Goal: Information Seeking & Learning: Learn about a topic

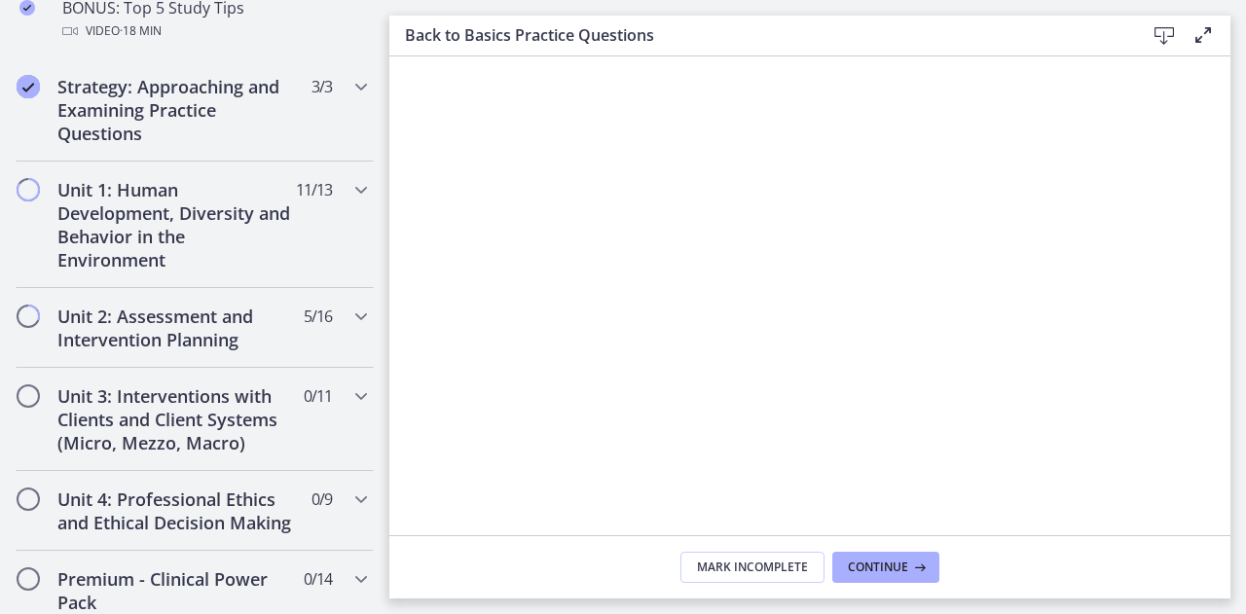
scroll to position [1168, 0]
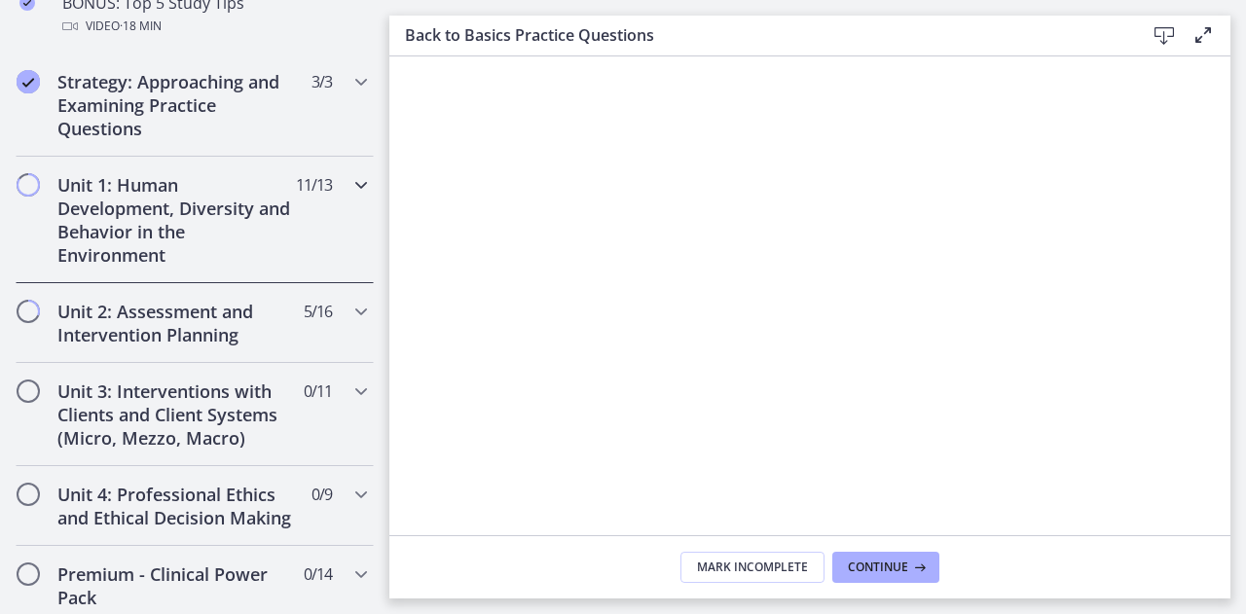
click at [349, 178] on icon "Chapters" at bounding box center [360, 184] width 23 height 23
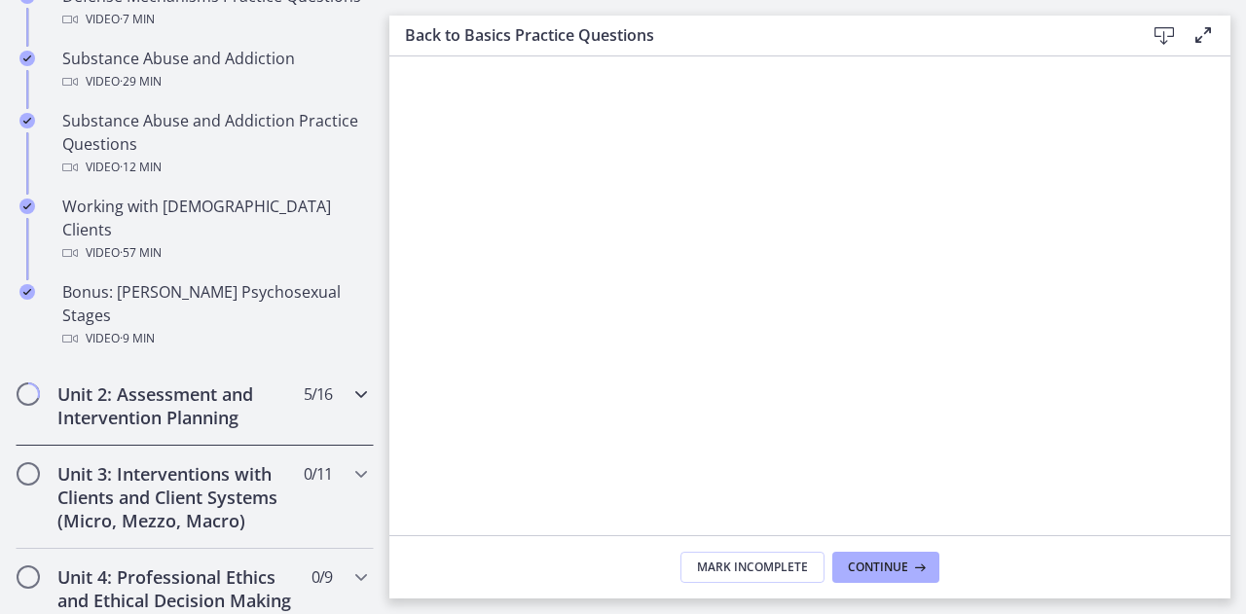
scroll to position [1330, 0]
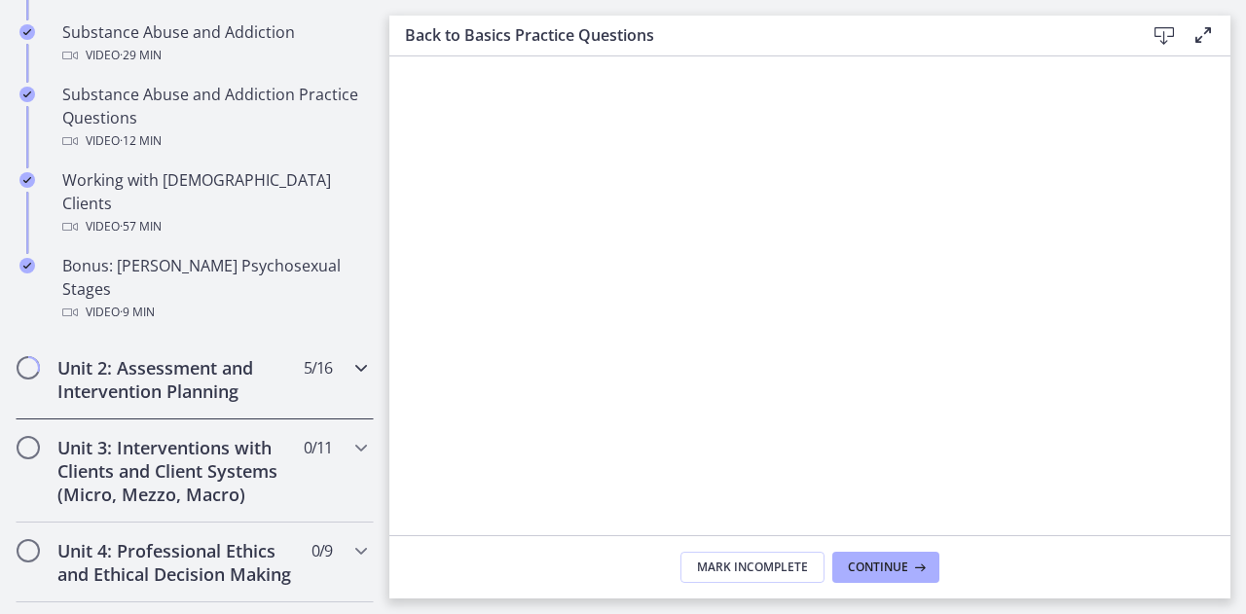
click at [351, 356] on icon "Chapters" at bounding box center [360, 367] width 23 height 23
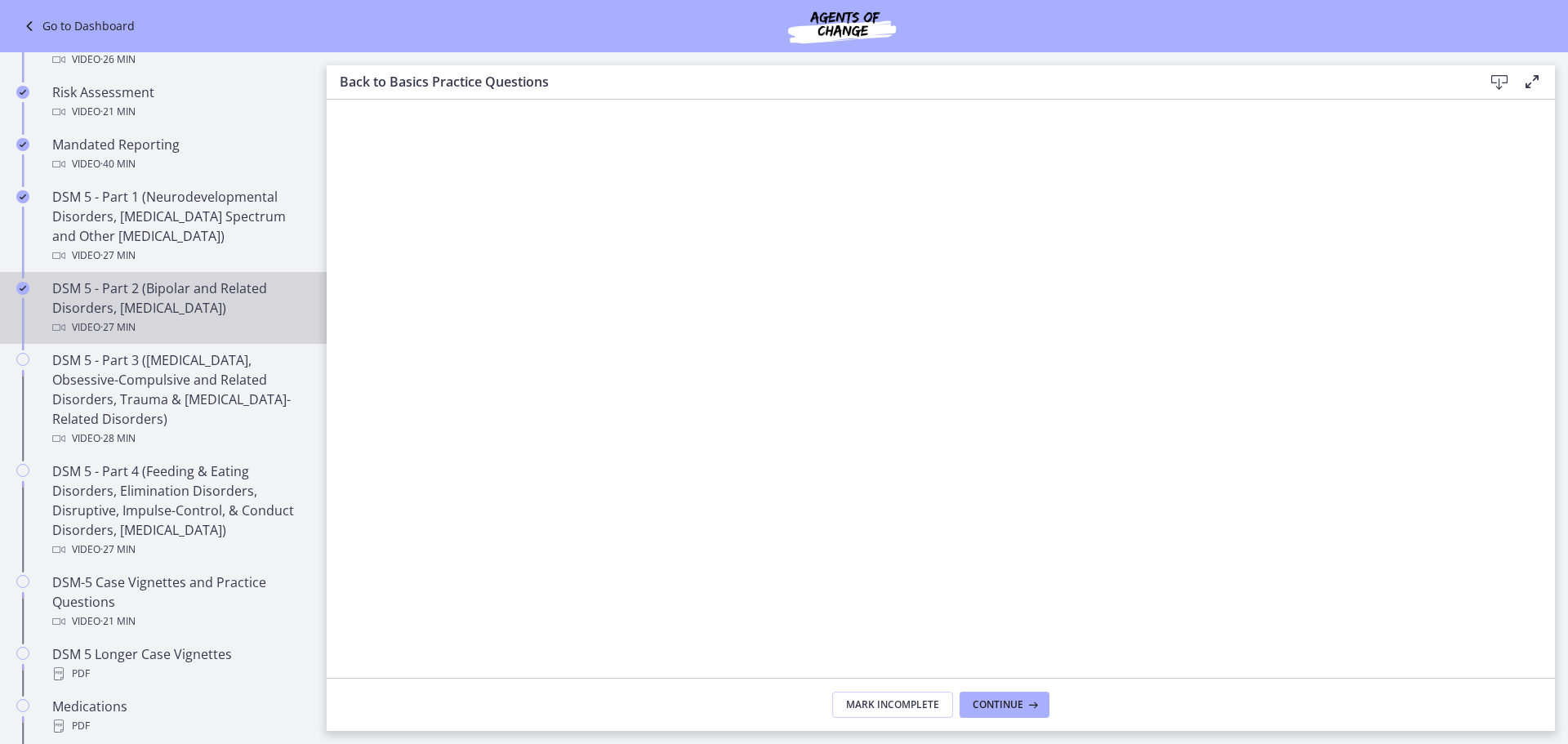
scroll to position [598, 0]
click at [162, 333] on div "Video · 27 min" at bounding box center [180, 326] width 255 height 19
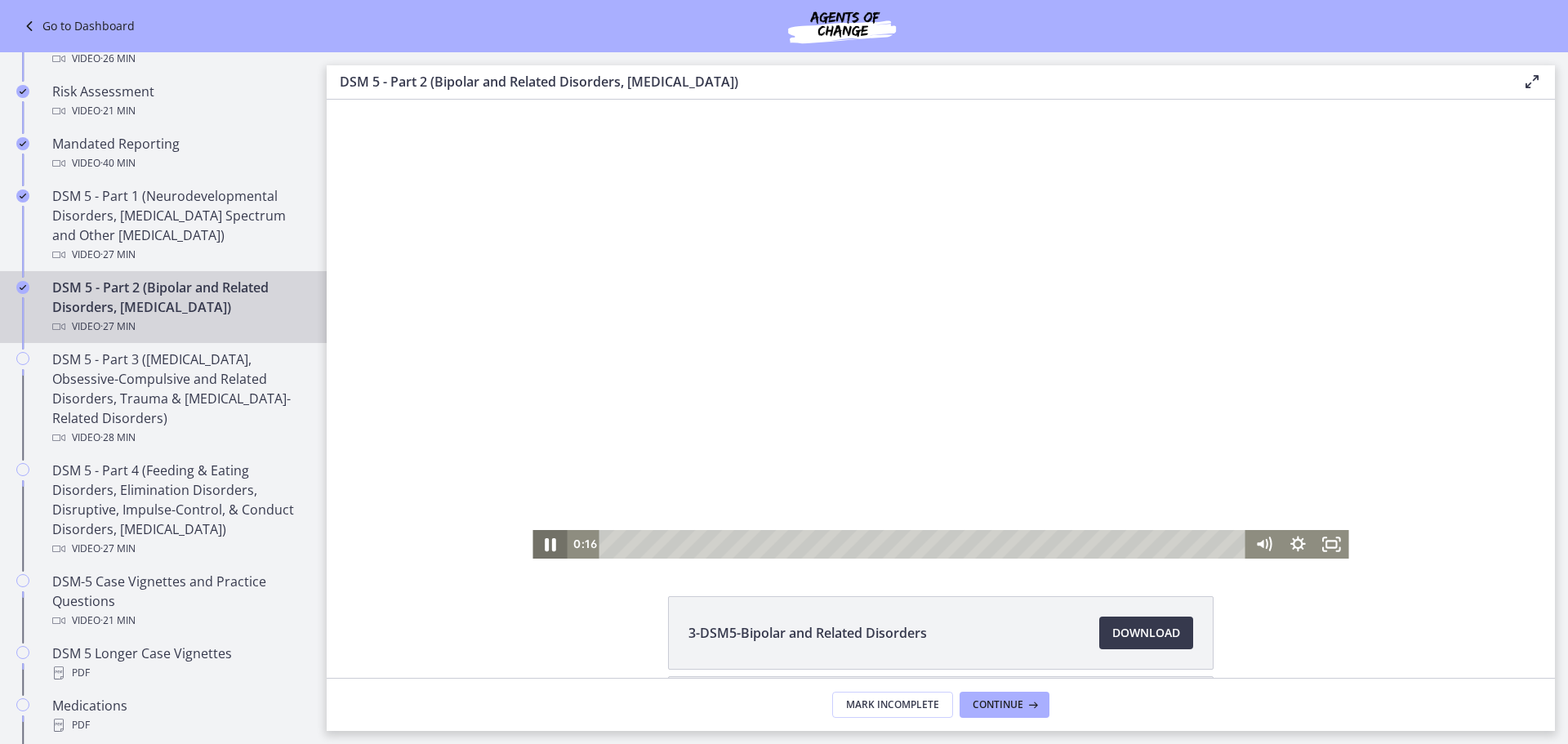
click at [553, 514] on icon "Pause" at bounding box center [550, 544] width 41 height 34
click at [546, 514] on icon "Play Video" at bounding box center [551, 544] width 11 height 14
click at [1044, 514] on icon "Fullscreen" at bounding box center [1331, 544] width 41 height 34
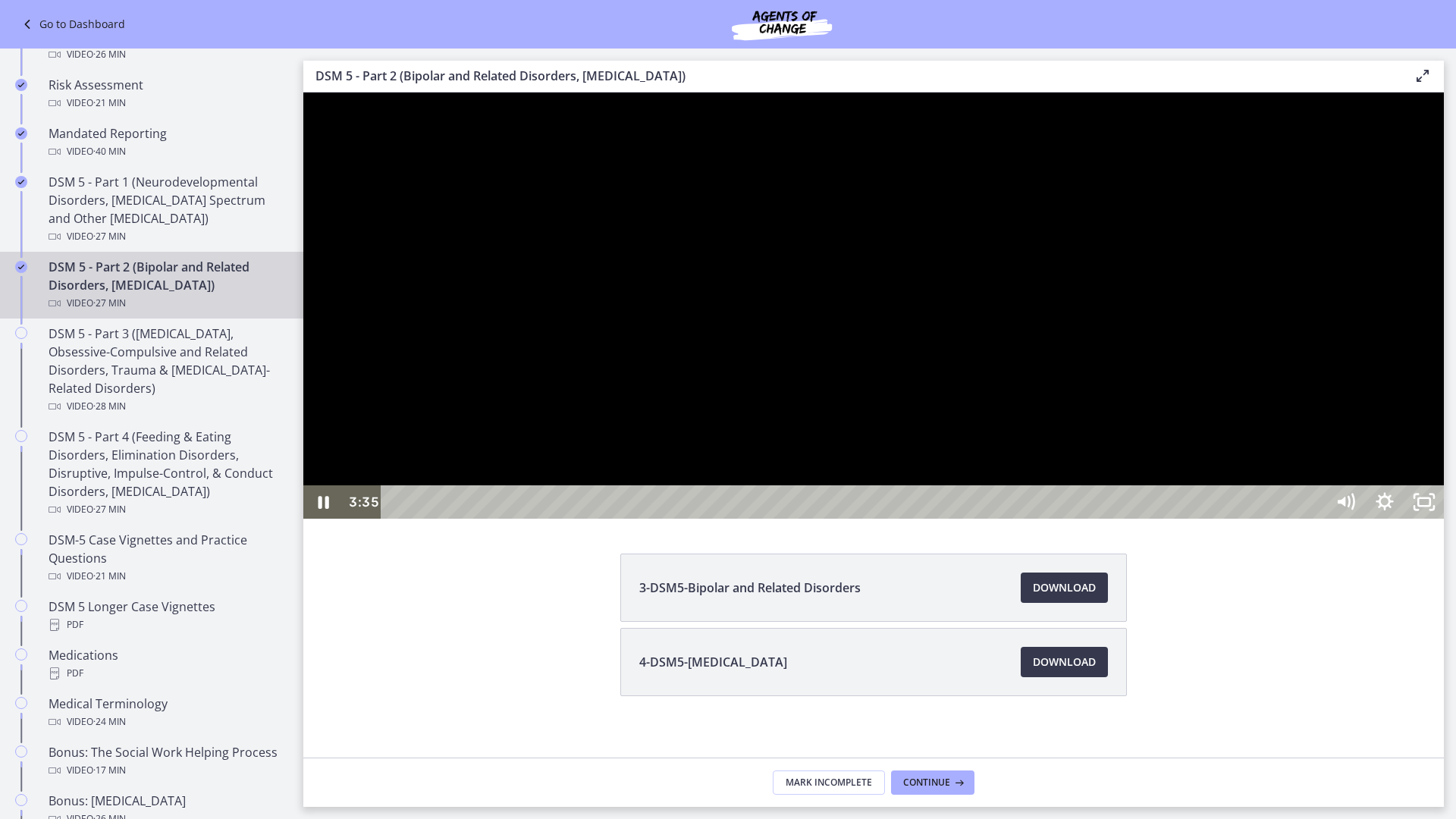
click at [970, 478] on div at bounding box center [873, 305] width 1140 height 426
click at [599, 478] on div "4:31" at bounding box center [855, 502] width 920 height 34
click at [582, 478] on div "4:07" at bounding box center [855, 502] width 920 height 34
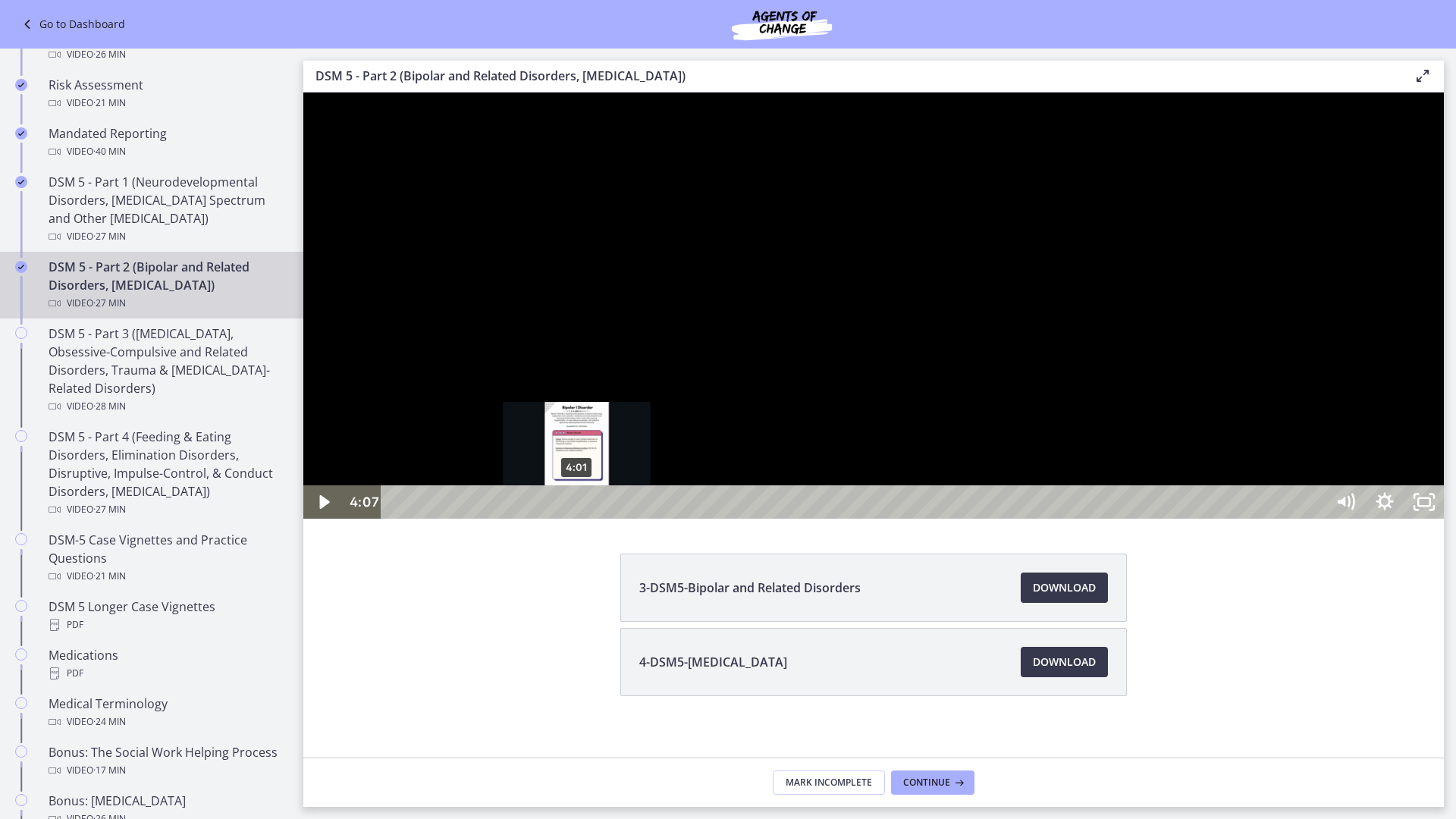
click at [577, 478] on div "4:01" at bounding box center [855, 502] width 920 height 34
click at [970, 478] on div at bounding box center [873, 305] width 1140 height 426
click at [588, 478] on div "4:16" at bounding box center [855, 502] width 920 height 34
click at [598, 478] on div "4:29" at bounding box center [855, 502] width 920 height 34
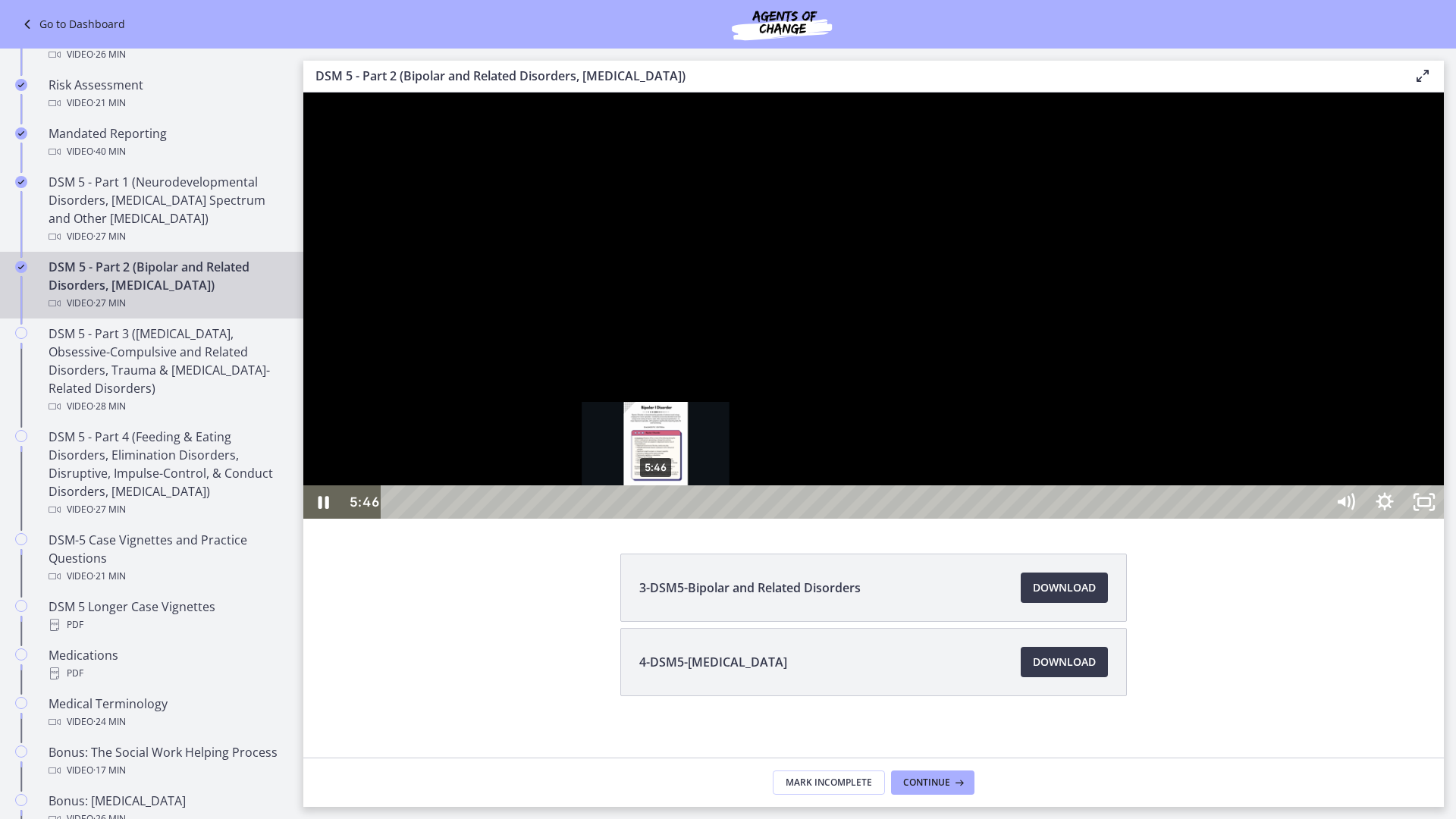
click at [656, 478] on div "5:46" at bounding box center [855, 502] width 920 height 34
click at [686, 478] on div "6:26" at bounding box center [855, 502] width 920 height 34
click at [662, 478] on div "5:57" at bounding box center [855, 502] width 920 height 34
click at [636, 478] on div "5:19" at bounding box center [855, 502] width 920 height 34
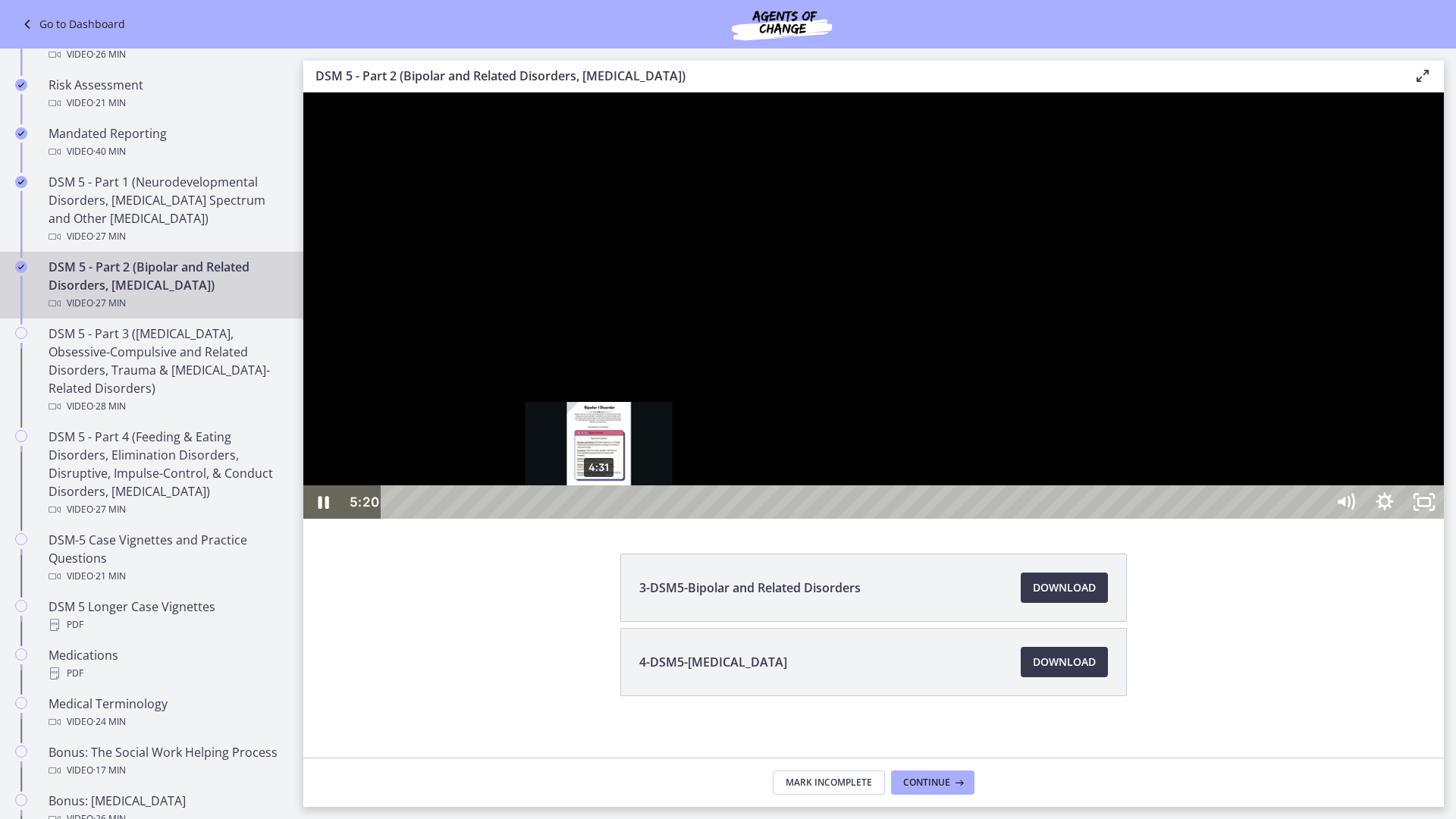
click at [598, 478] on div "4:31" at bounding box center [855, 502] width 920 height 34
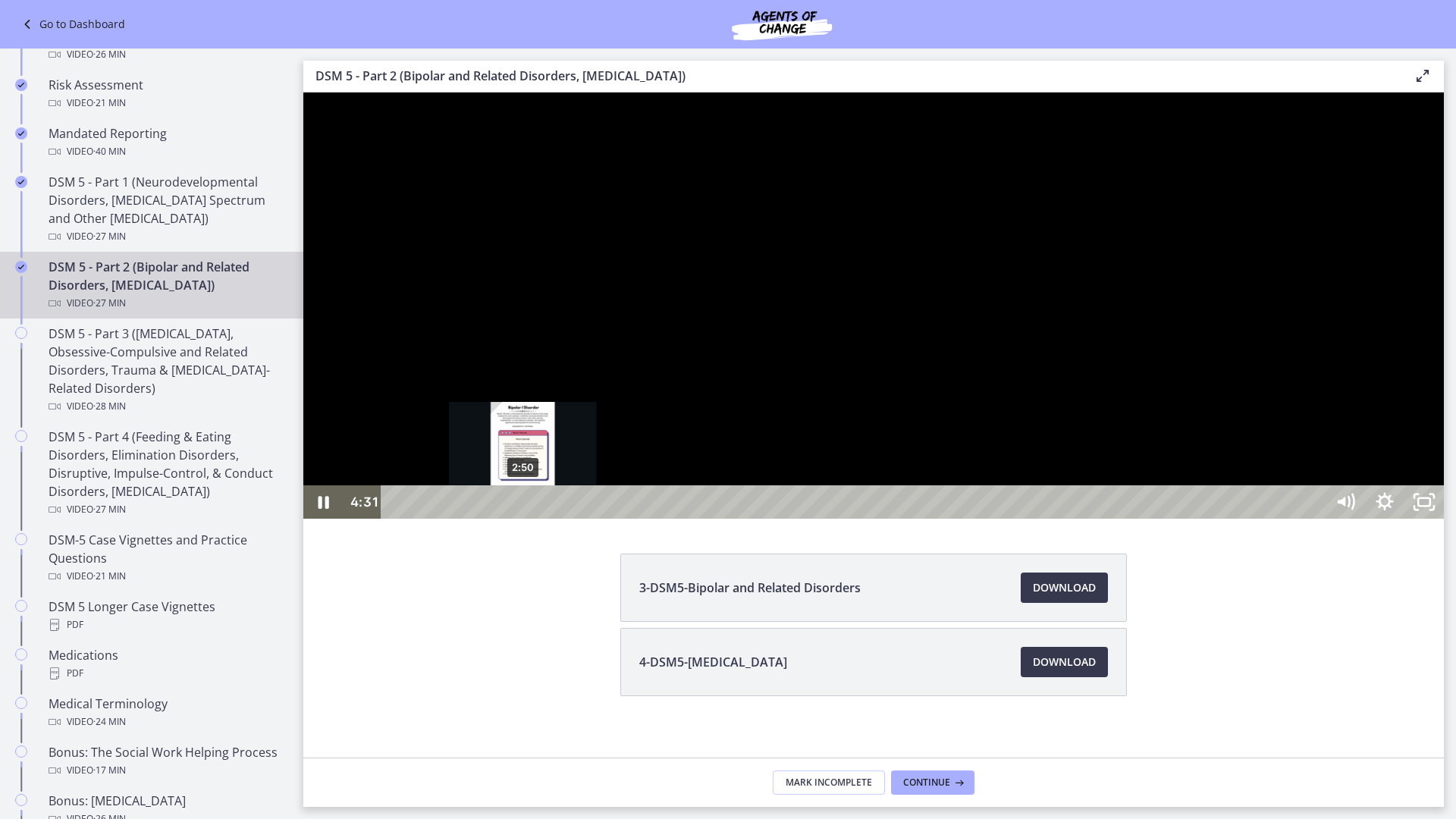
click at [524, 478] on div "2:50" at bounding box center [855, 502] width 920 height 34
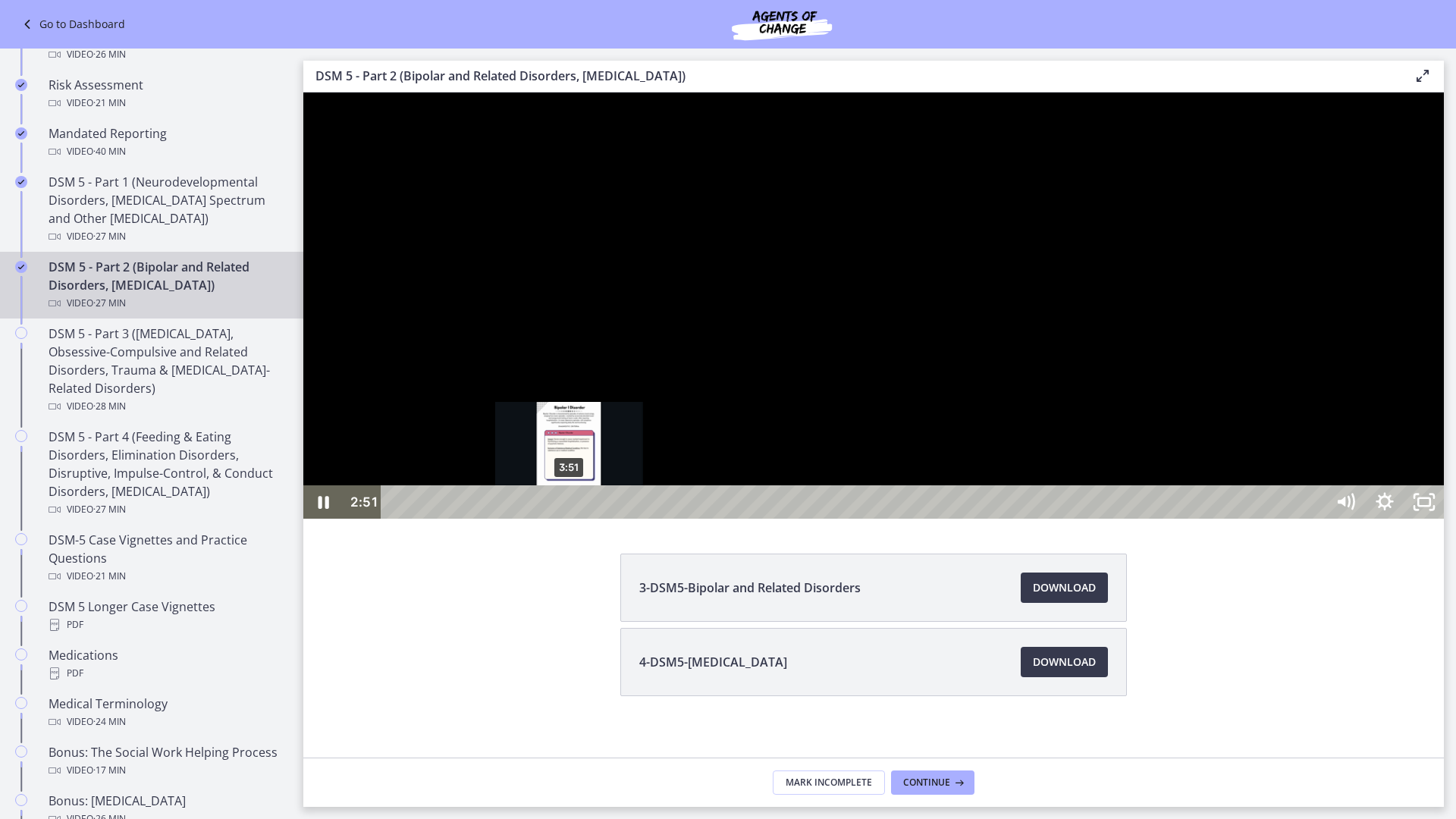
click at [569, 478] on div "3:51" at bounding box center [855, 502] width 920 height 34
click at [607, 478] on div "4:41" at bounding box center [855, 502] width 920 height 34
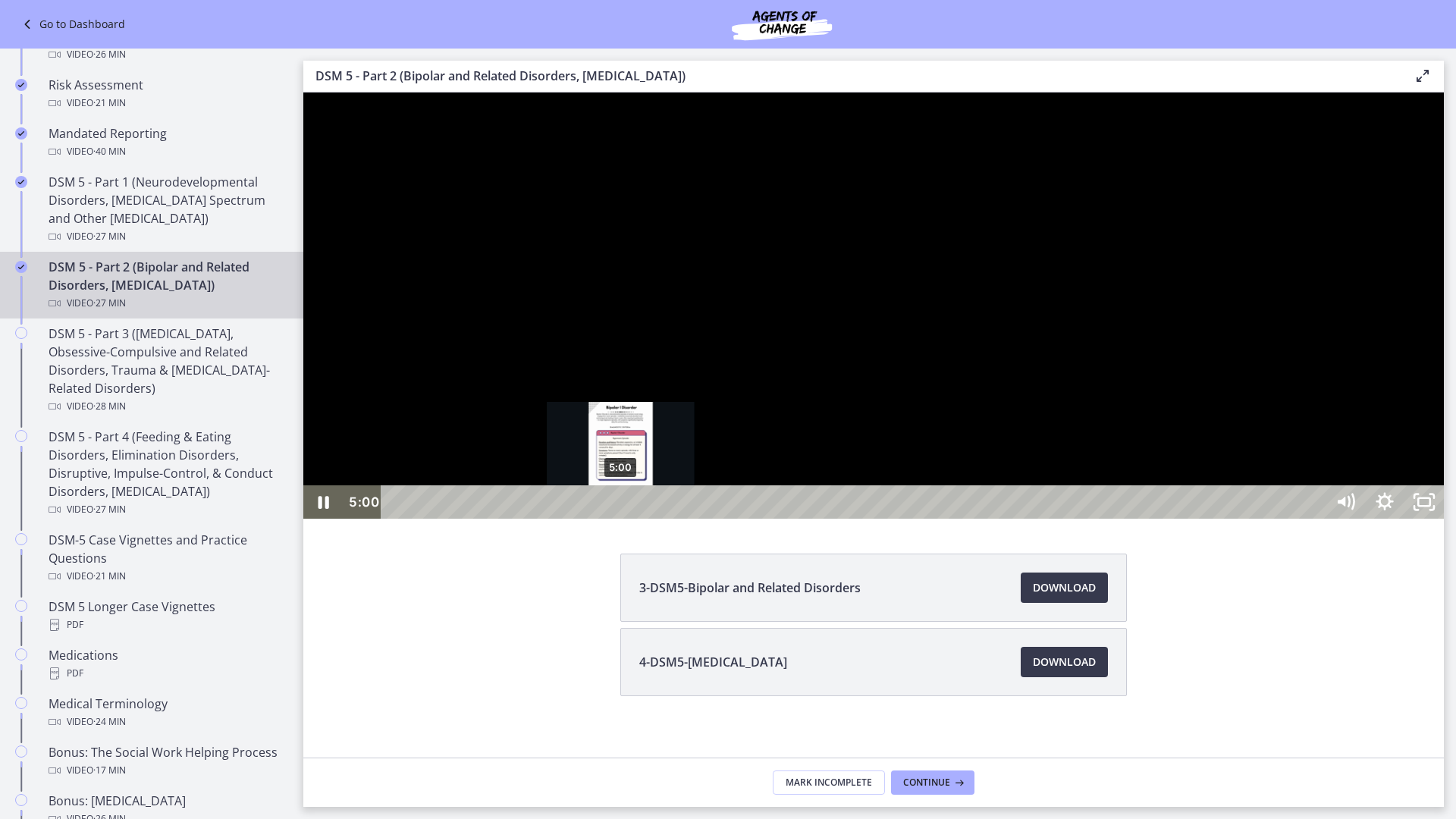
click at [621, 478] on div "5:00" at bounding box center [855, 502] width 920 height 34
click at [643, 478] on div "5:29" at bounding box center [855, 502] width 920 height 34
click at [970, 478] on div at bounding box center [873, 305] width 1140 height 426
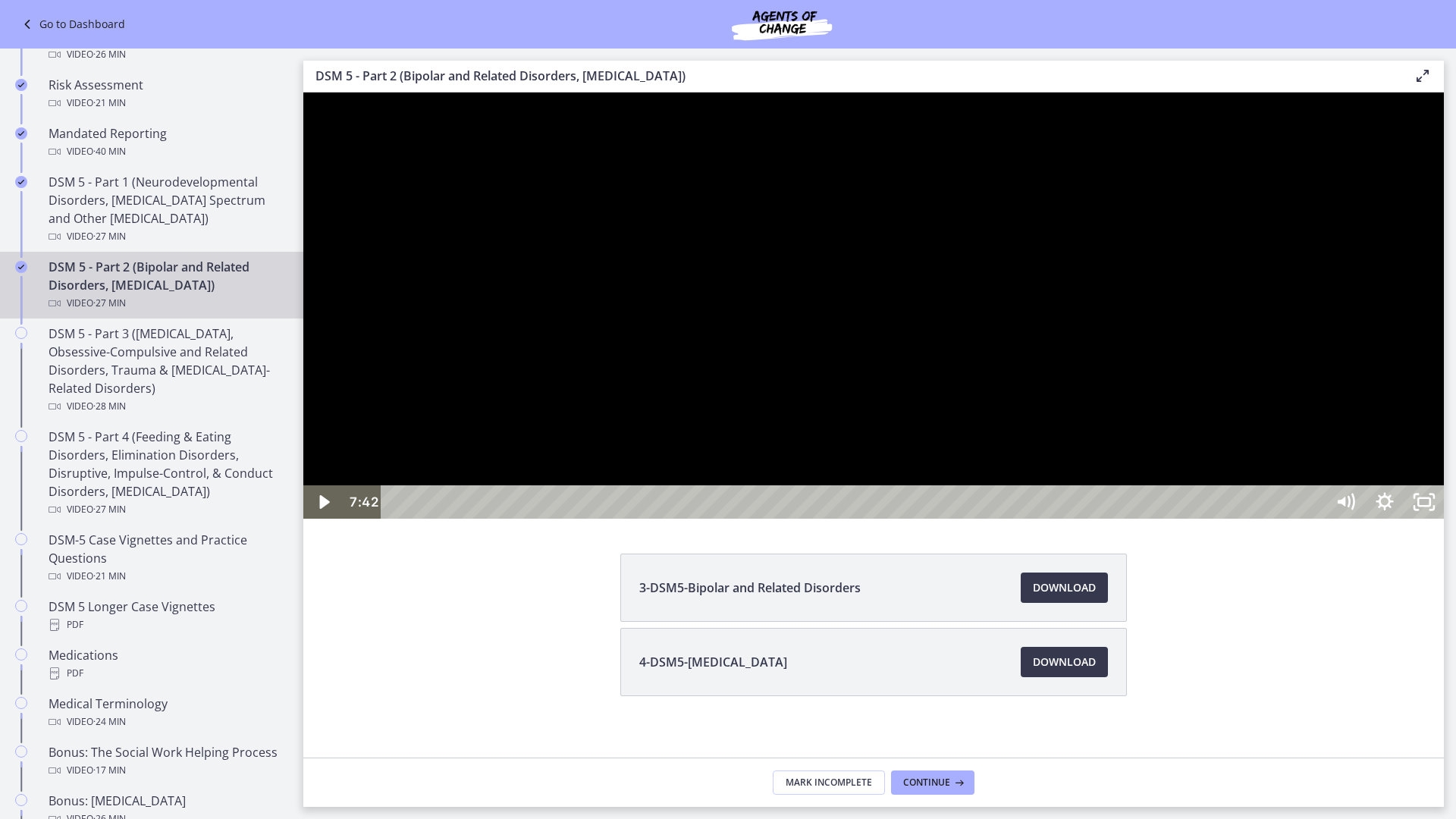
click at [970, 478] on div at bounding box center [873, 305] width 1140 height 426
click at [970, 478] on div "17:04" at bounding box center [855, 502] width 920 height 34
click at [970, 478] on div "16:35" at bounding box center [855, 502] width 920 height 34
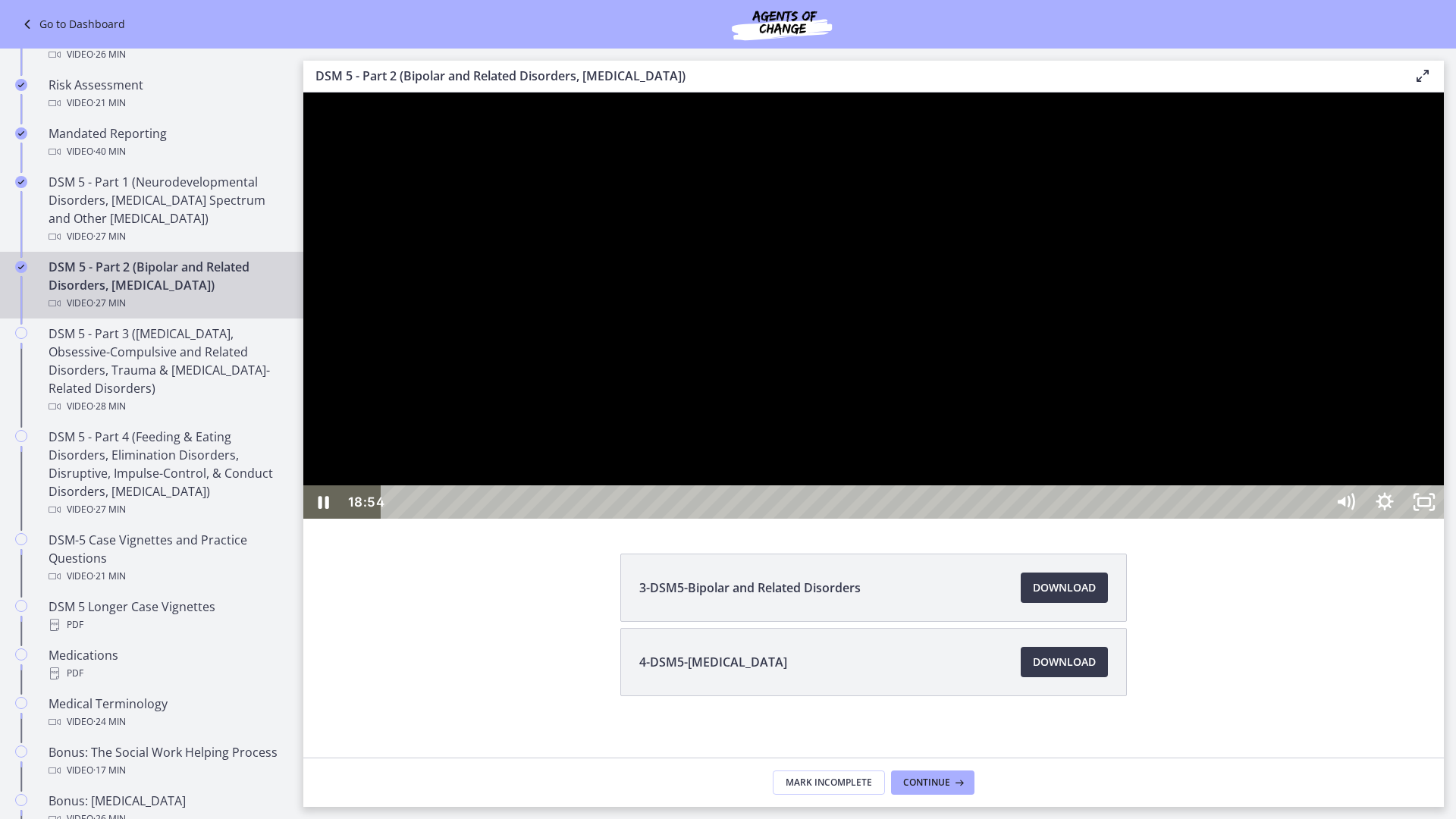
click at [970, 478] on div at bounding box center [873, 305] width 1140 height 426
click at [970, 478] on div "20:29" at bounding box center [855, 502] width 920 height 34
click at [970, 478] on div "20:51" at bounding box center [855, 502] width 920 height 34
click at [970, 478] on div "21:31" at bounding box center [855, 502] width 920 height 34
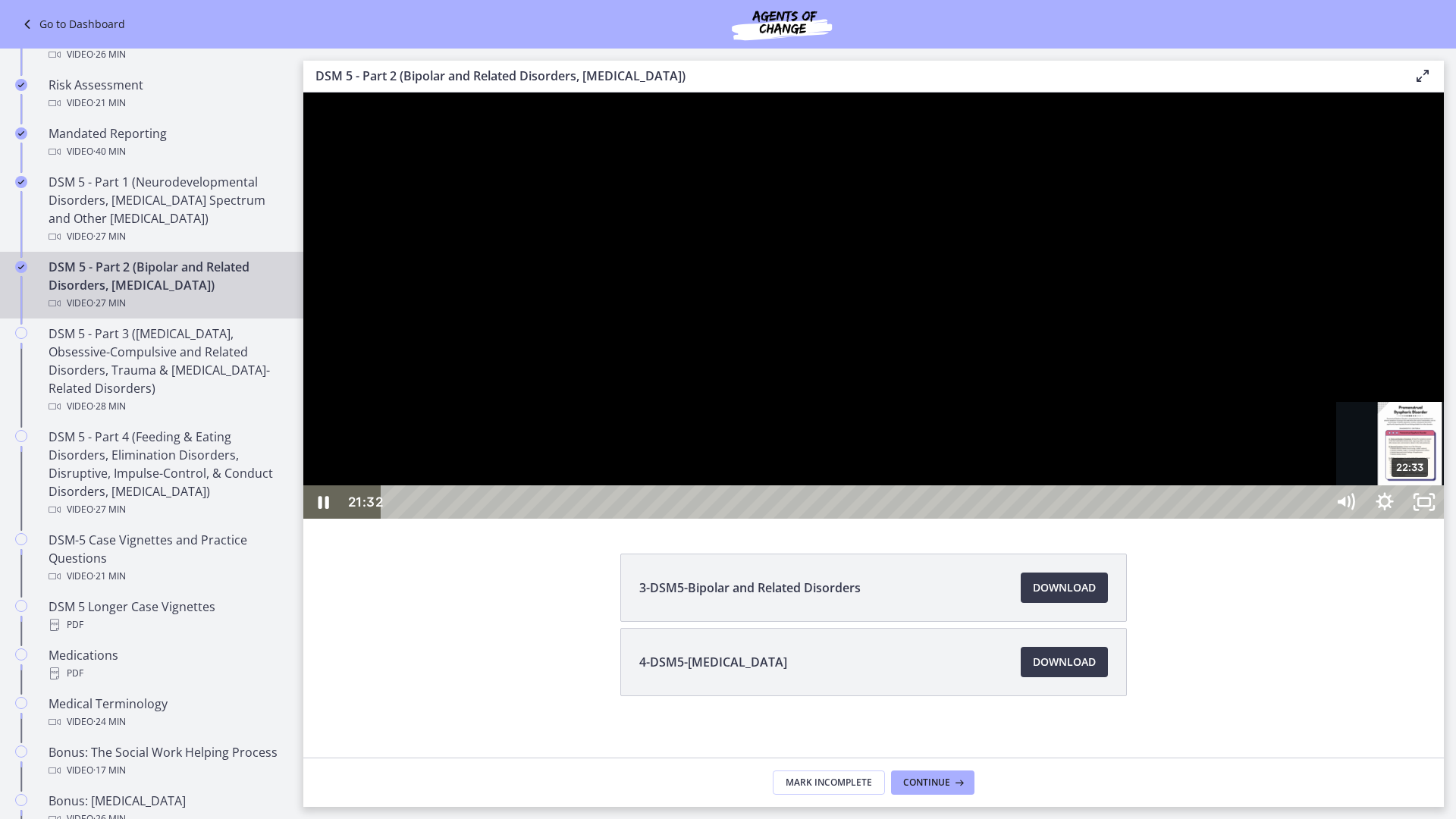
click at [970, 478] on div "22:33" at bounding box center [855, 502] width 920 height 34
click at [970, 478] on div "25:03" at bounding box center [855, 502] width 920 height 34
click at [970, 478] on div "24:27" at bounding box center [855, 502] width 920 height 34
click at [970, 478] on div "25:10" at bounding box center [855, 502] width 920 height 34
click at [970, 478] on div "26:19" at bounding box center [855, 502] width 920 height 34
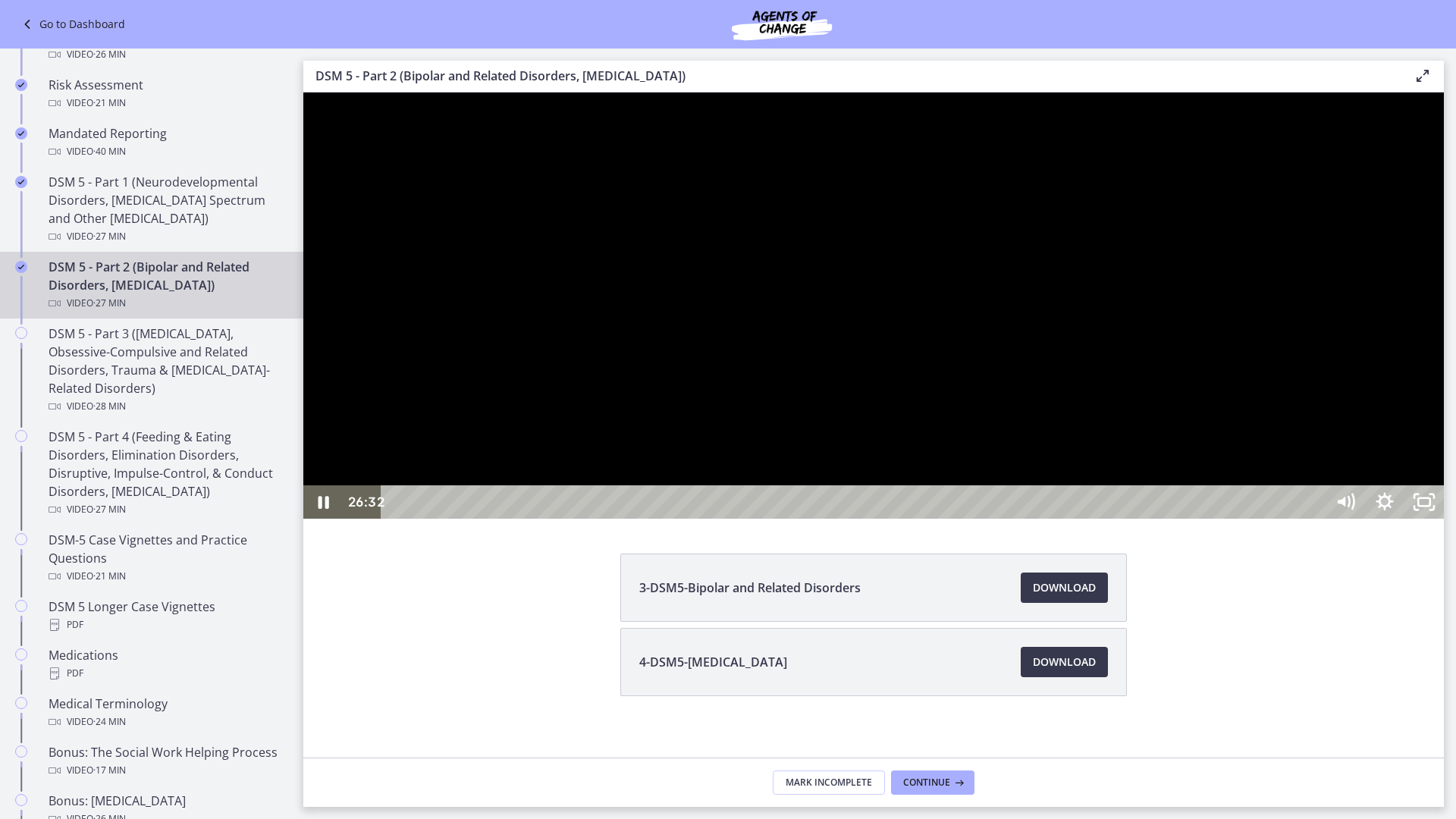
click at [970, 478] on div at bounding box center [873, 305] width 1140 height 426
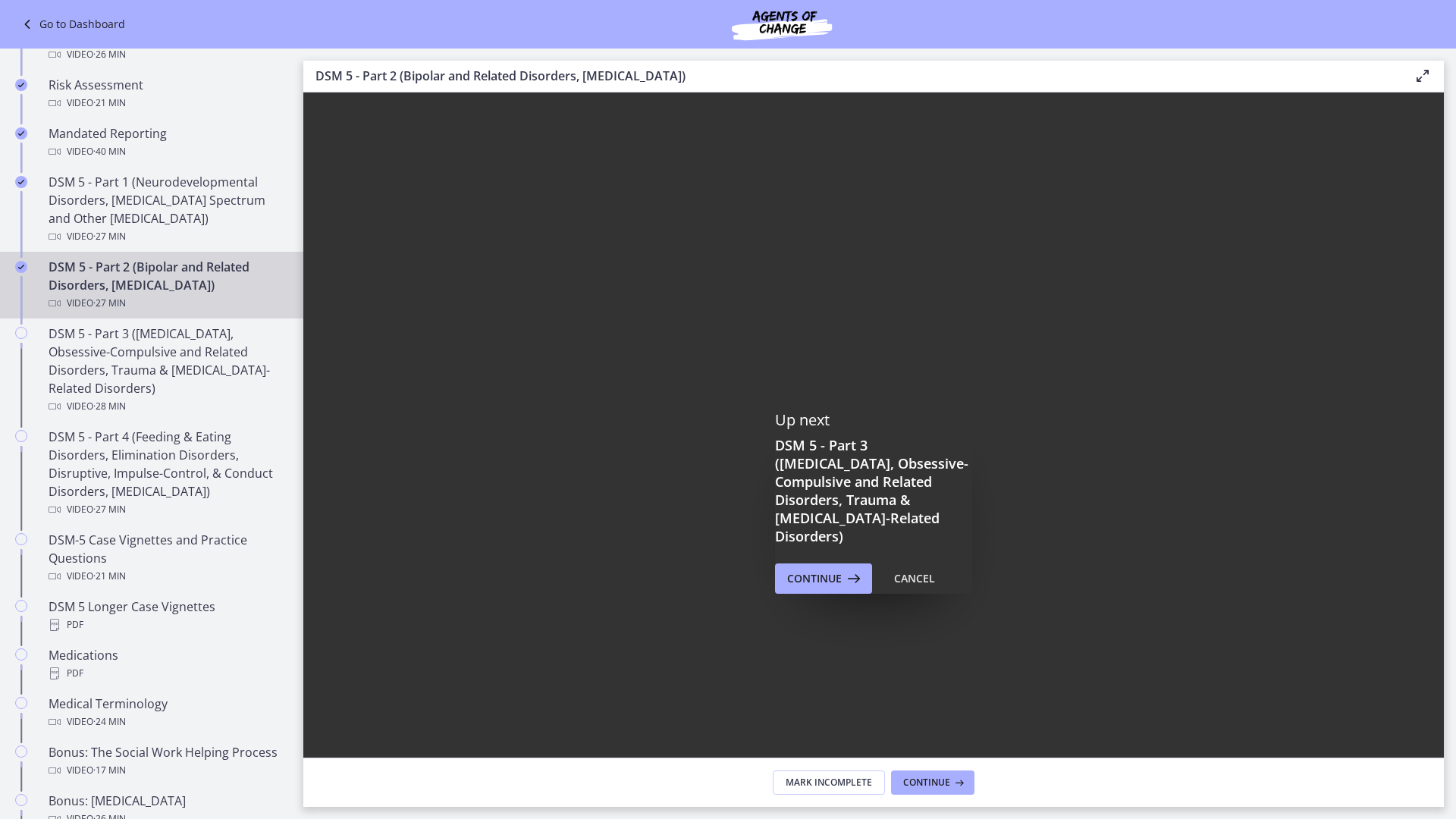
click at [486, 474] on div at bounding box center [873, 502] width 1140 height 819
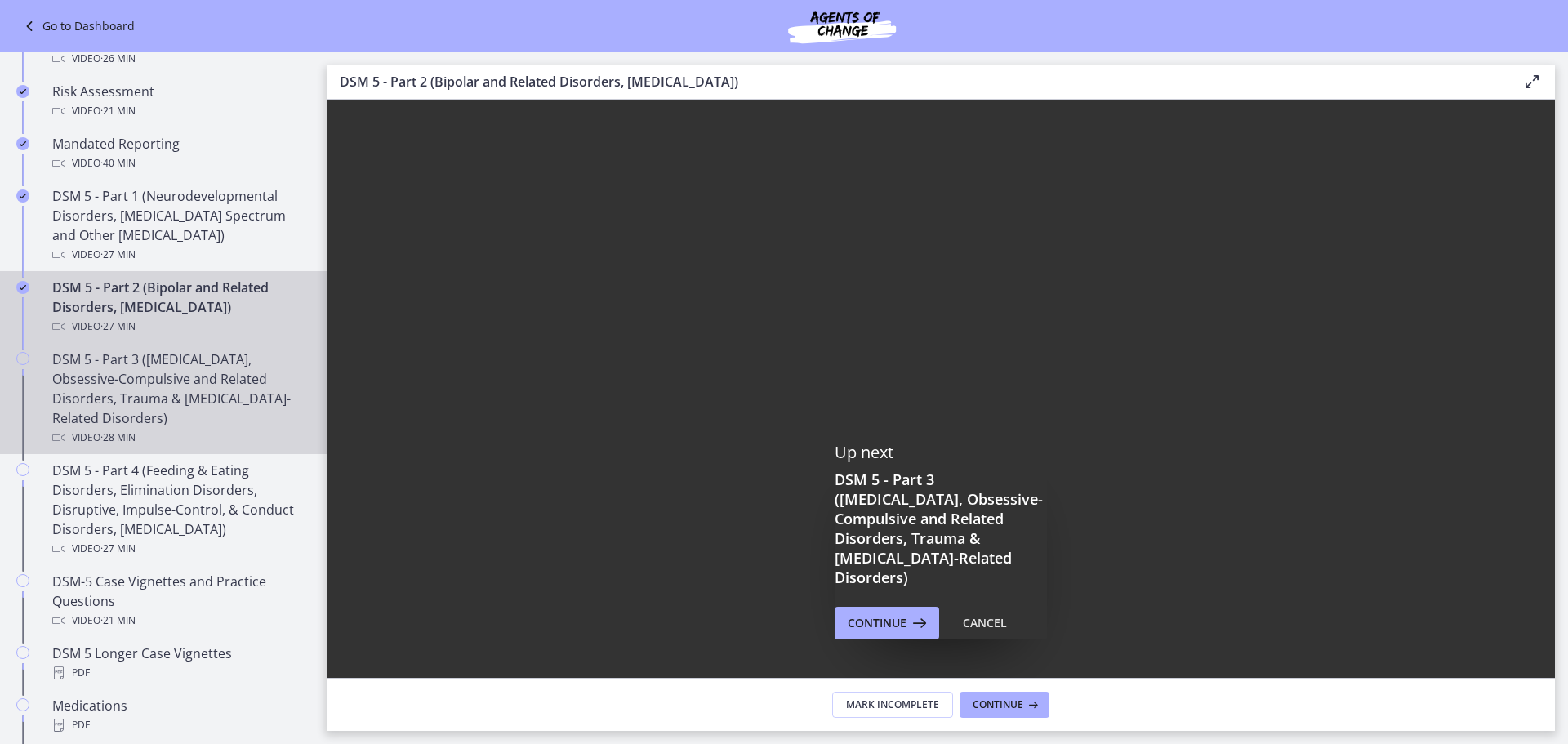
click at [147, 368] on div "DSM 5 - Part 3 ([MEDICAL_DATA], Obsessive-Compulsive and Related Disorders, Tra…" at bounding box center [180, 398] width 255 height 98
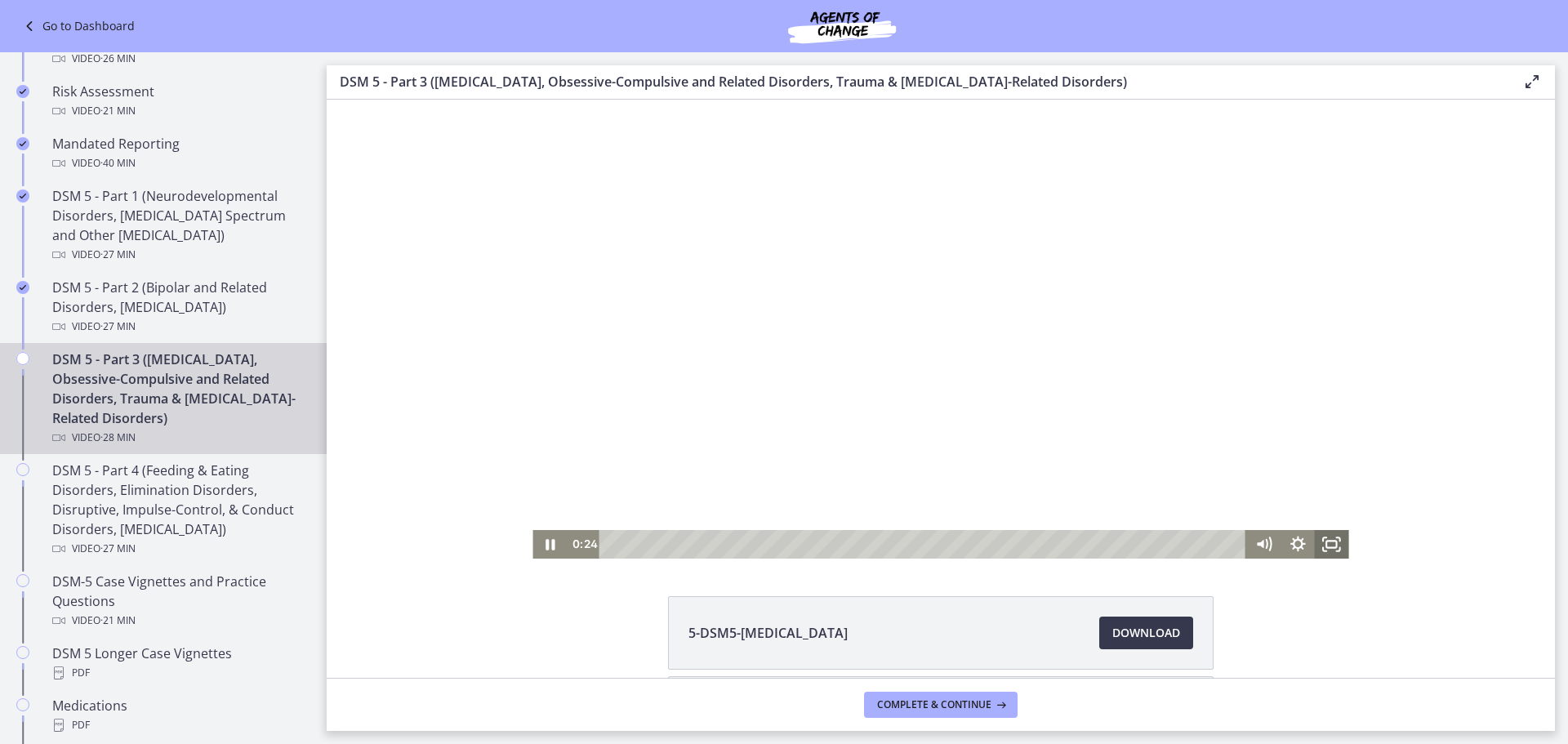
click at [1044, 514] on icon "Fullscreen" at bounding box center [1331, 544] width 34 height 29
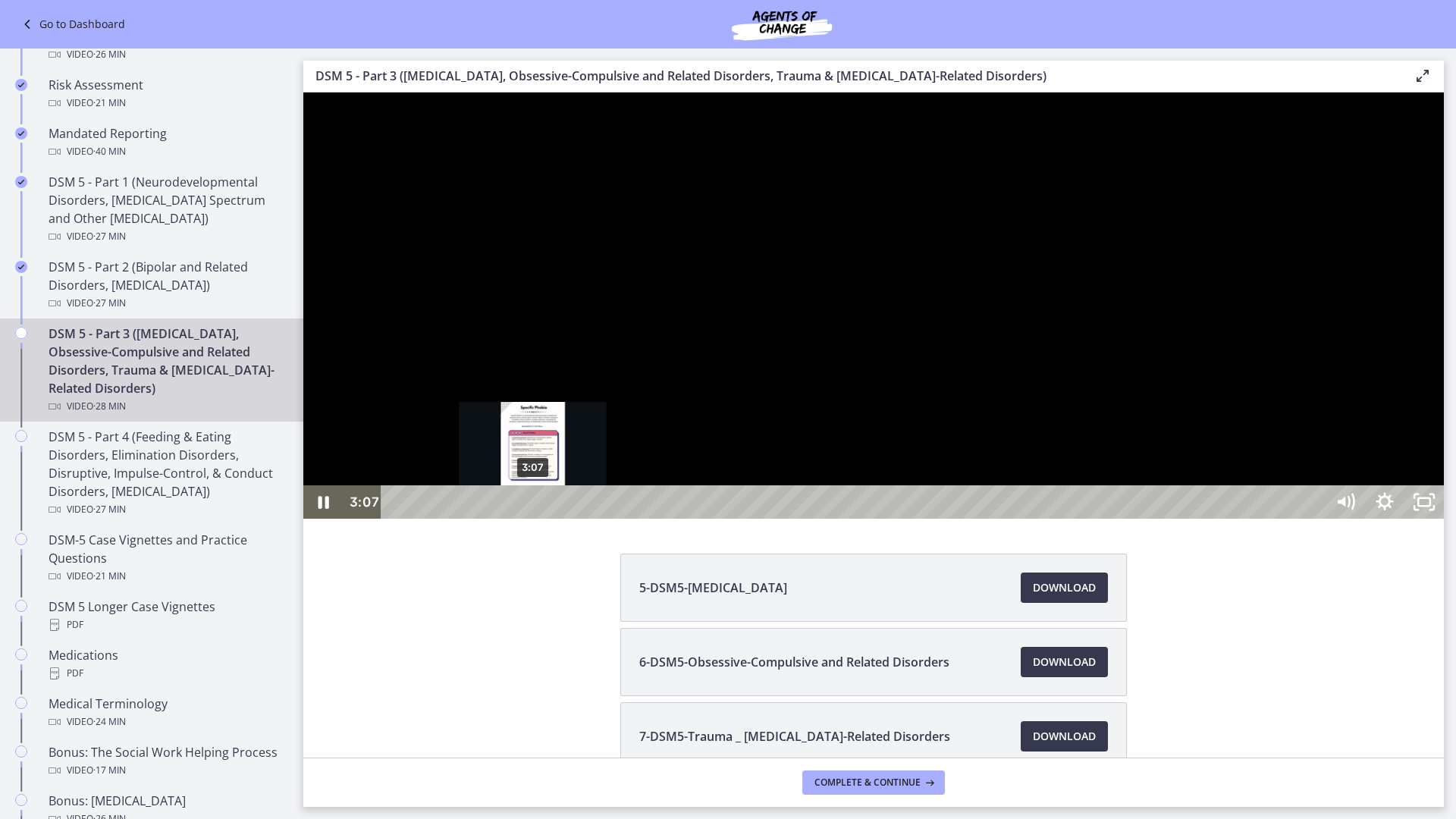
click at [533, 478] on div "3:07" at bounding box center [855, 502] width 920 height 34
click at [970, 478] on div at bounding box center [873, 305] width 1140 height 426
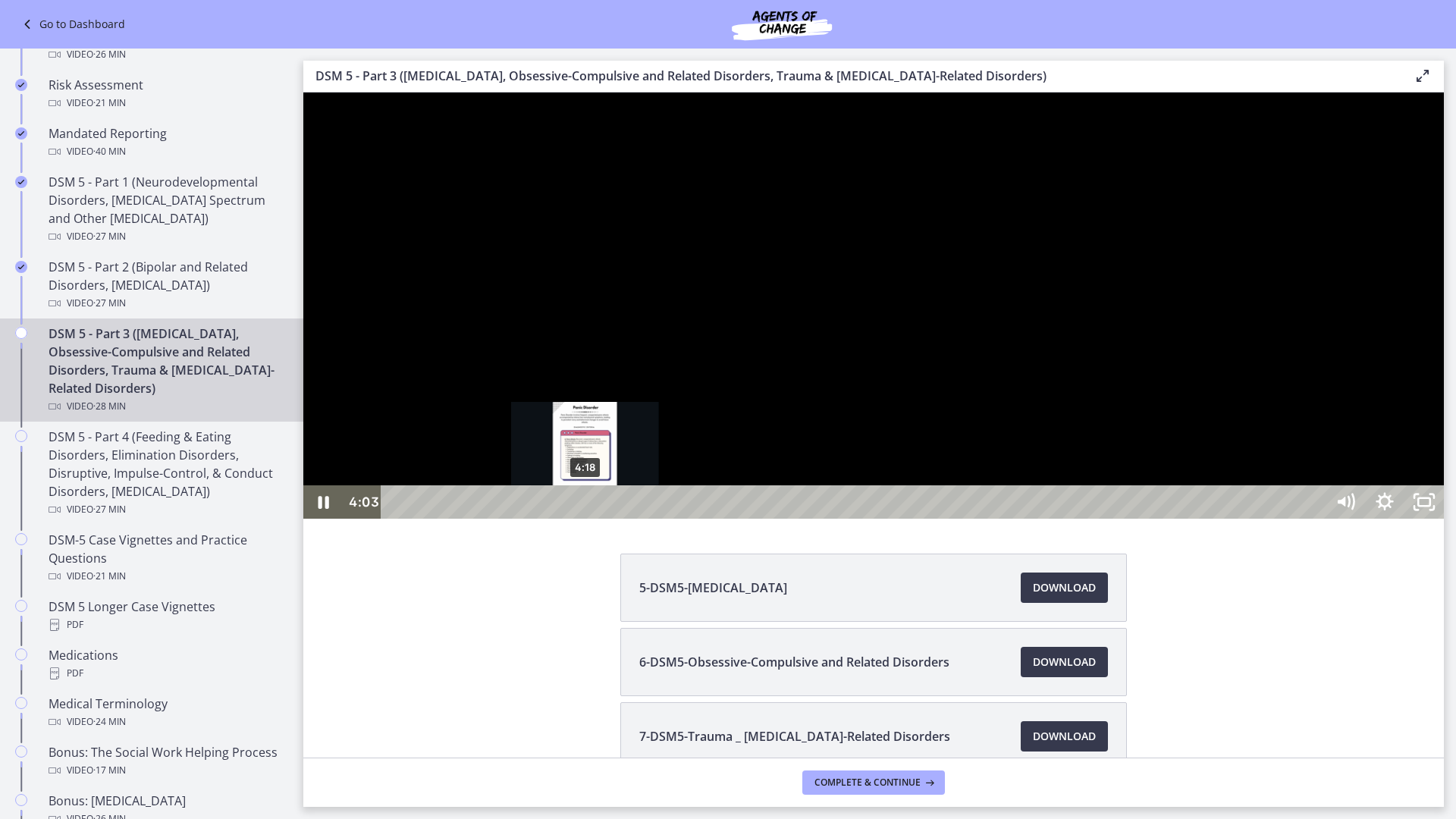
click at [585, 478] on div "4:18" at bounding box center [855, 502] width 920 height 34
click at [598, 478] on div "4:36" at bounding box center [855, 502] width 920 height 34
click at [612, 478] on div "4:56" at bounding box center [855, 502] width 920 height 34
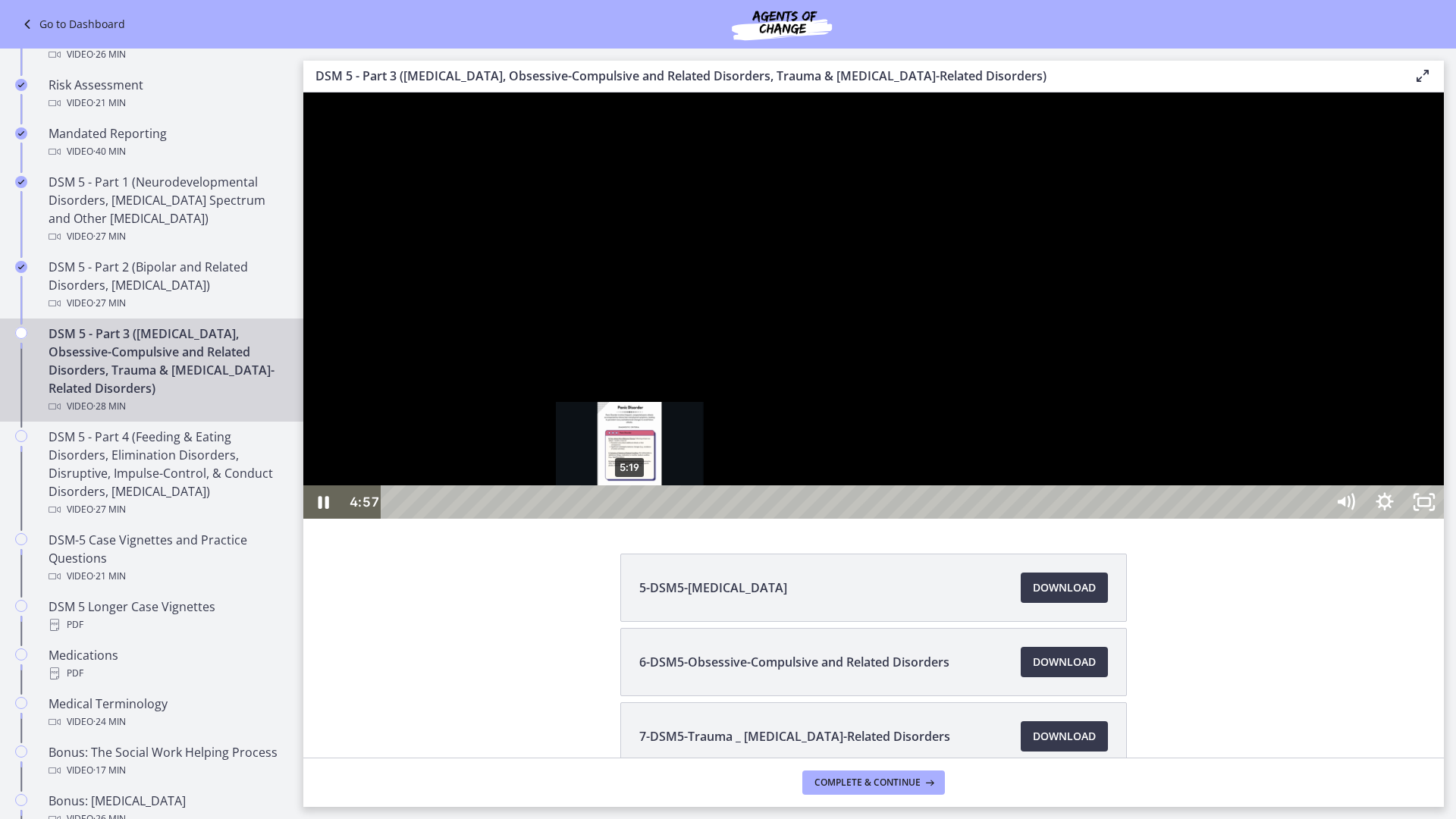
click at [630, 478] on div "5:19" at bounding box center [855, 502] width 920 height 34
click at [662, 478] on div "6:03" at bounding box center [855, 502] width 920 height 34
click at [970, 478] on div at bounding box center [873, 305] width 1140 height 426
click at [317, 478] on icon "Play Video" at bounding box center [324, 502] width 40 height 34
click at [970, 478] on div at bounding box center [873, 305] width 1140 height 426
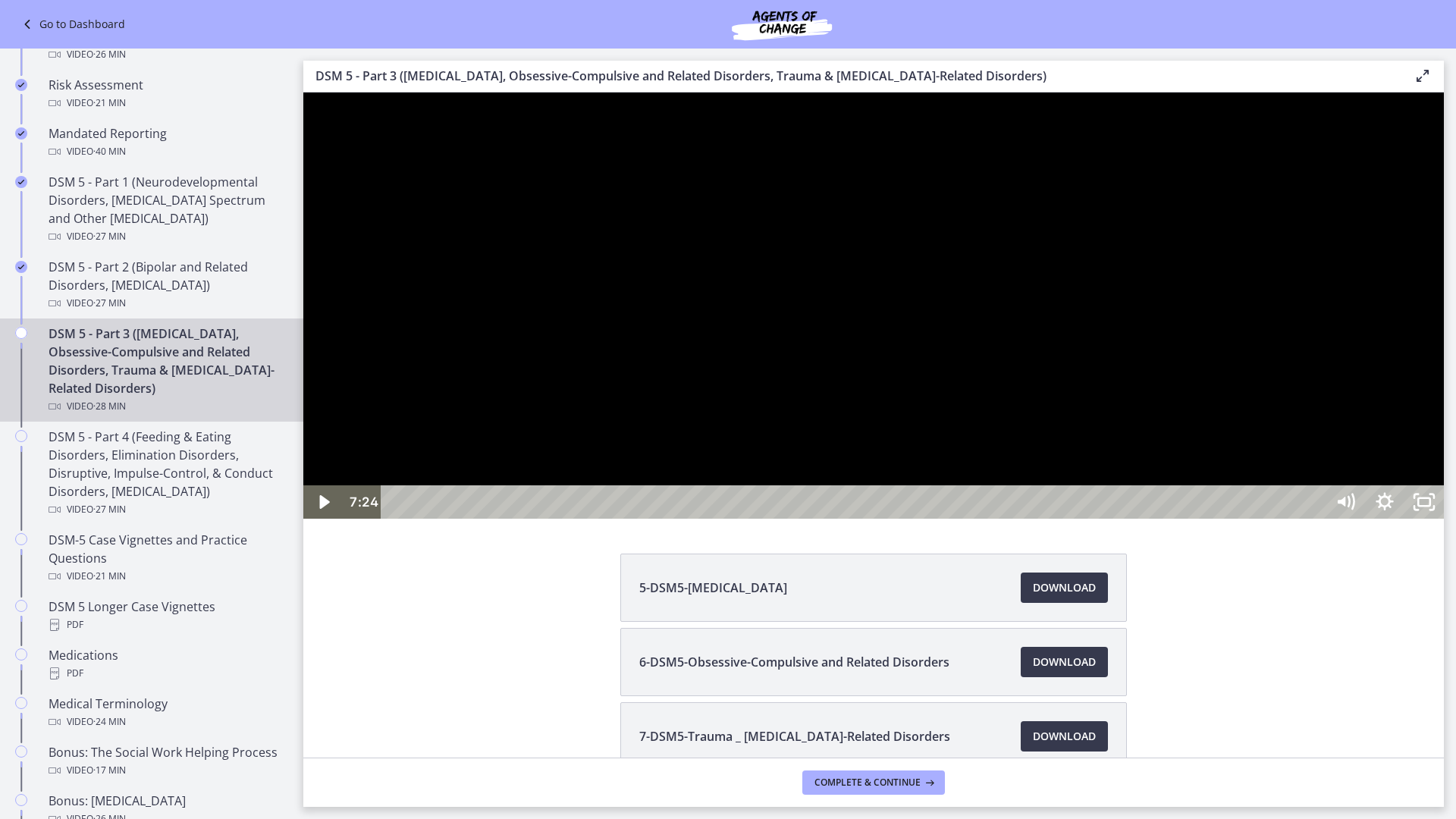
click at [970, 478] on div at bounding box center [873, 305] width 1140 height 426
click at [796, 478] on div "9:06" at bounding box center [855, 502] width 920 height 34
click at [970, 478] on div at bounding box center [873, 305] width 1140 height 426
click at [970, 410] on div at bounding box center [873, 305] width 1140 height 426
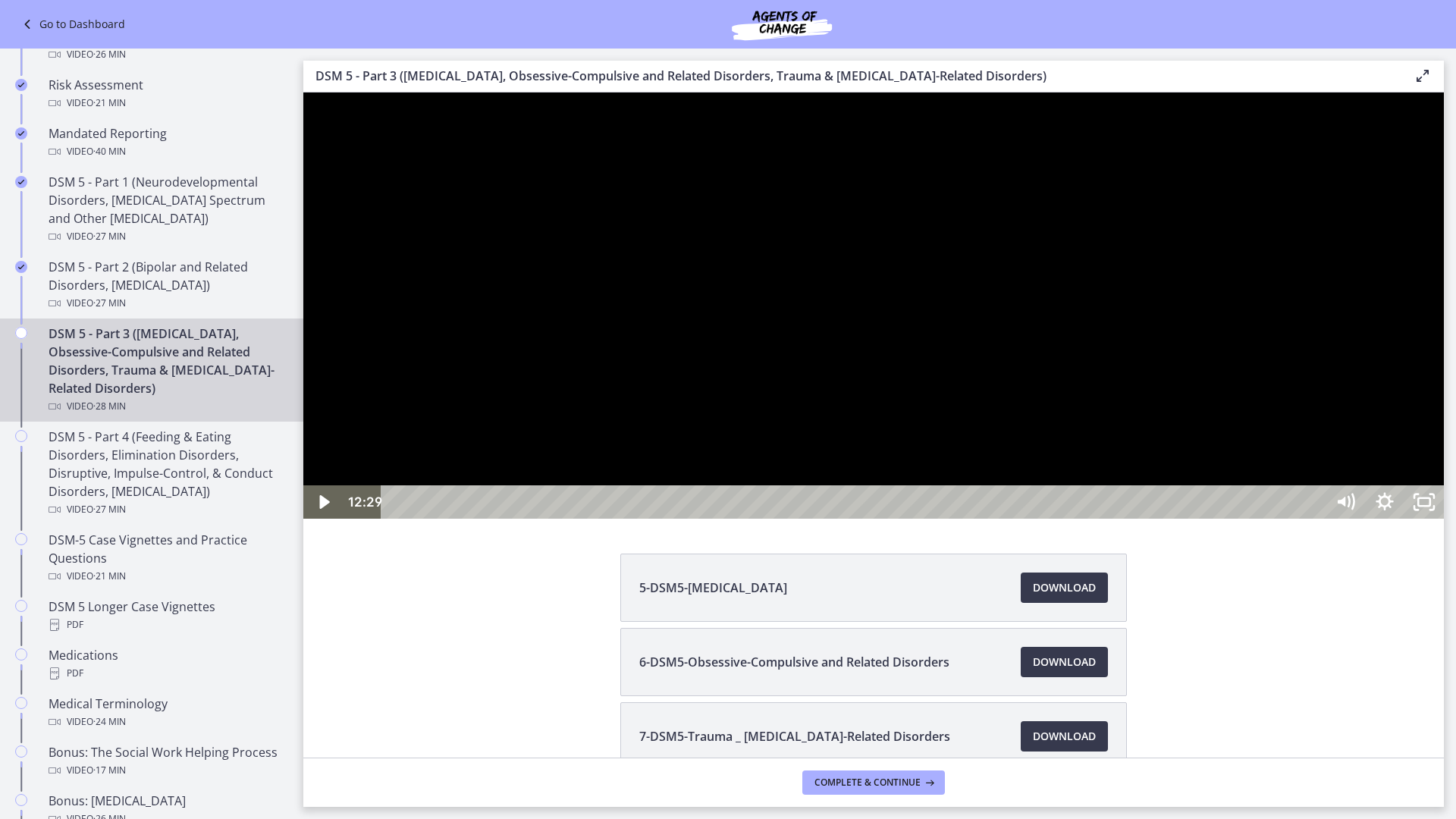
click at [970, 478] on div at bounding box center [873, 305] width 1140 height 426
click at [970, 478] on div "13:40" at bounding box center [855, 502] width 920 height 34
click at [970, 478] on div at bounding box center [873, 305] width 1140 height 426
click at [970, 478] on div "15:11" at bounding box center [855, 502] width 920 height 34
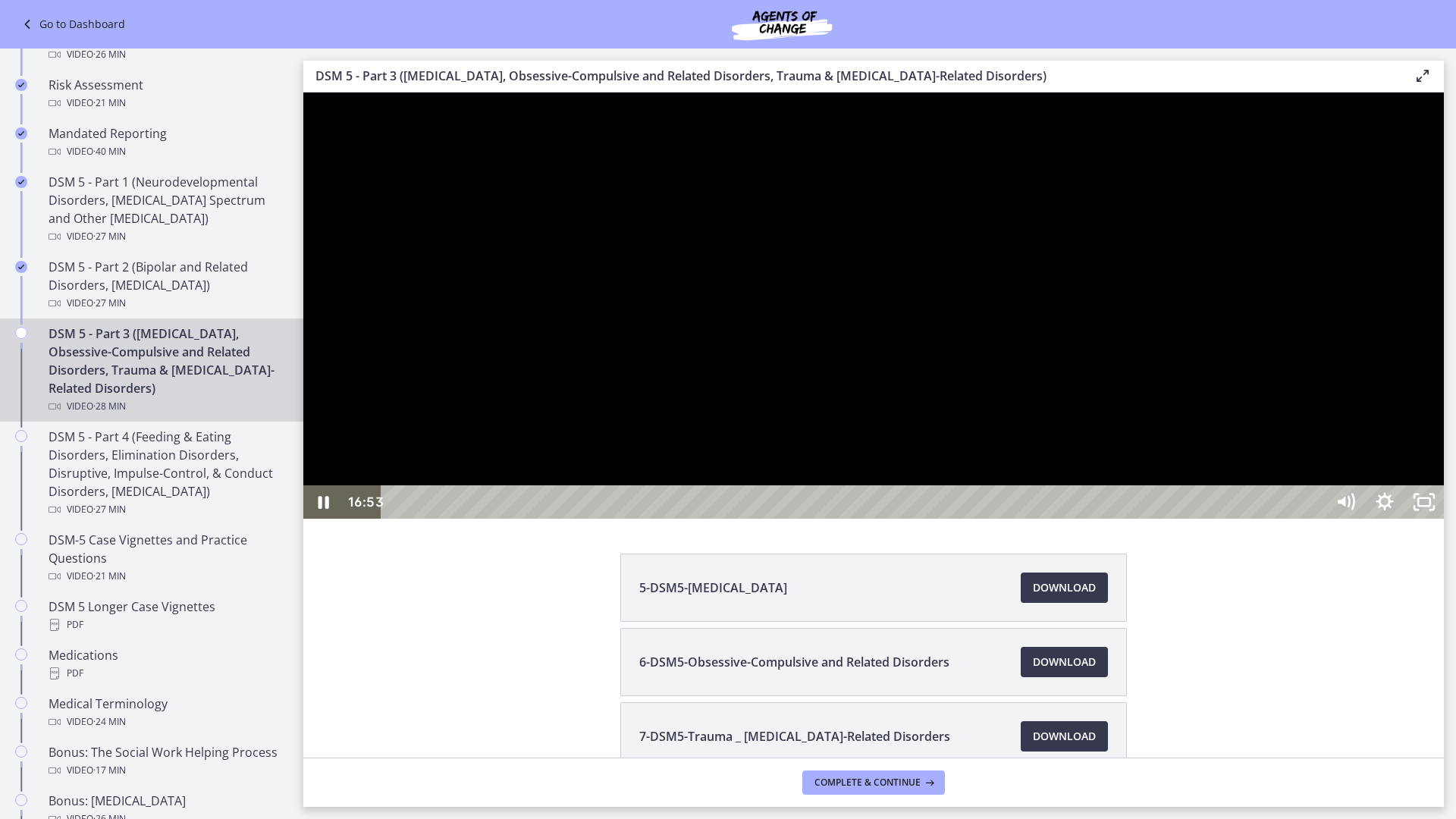
click at [970, 478] on div at bounding box center [873, 305] width 1140 height 426
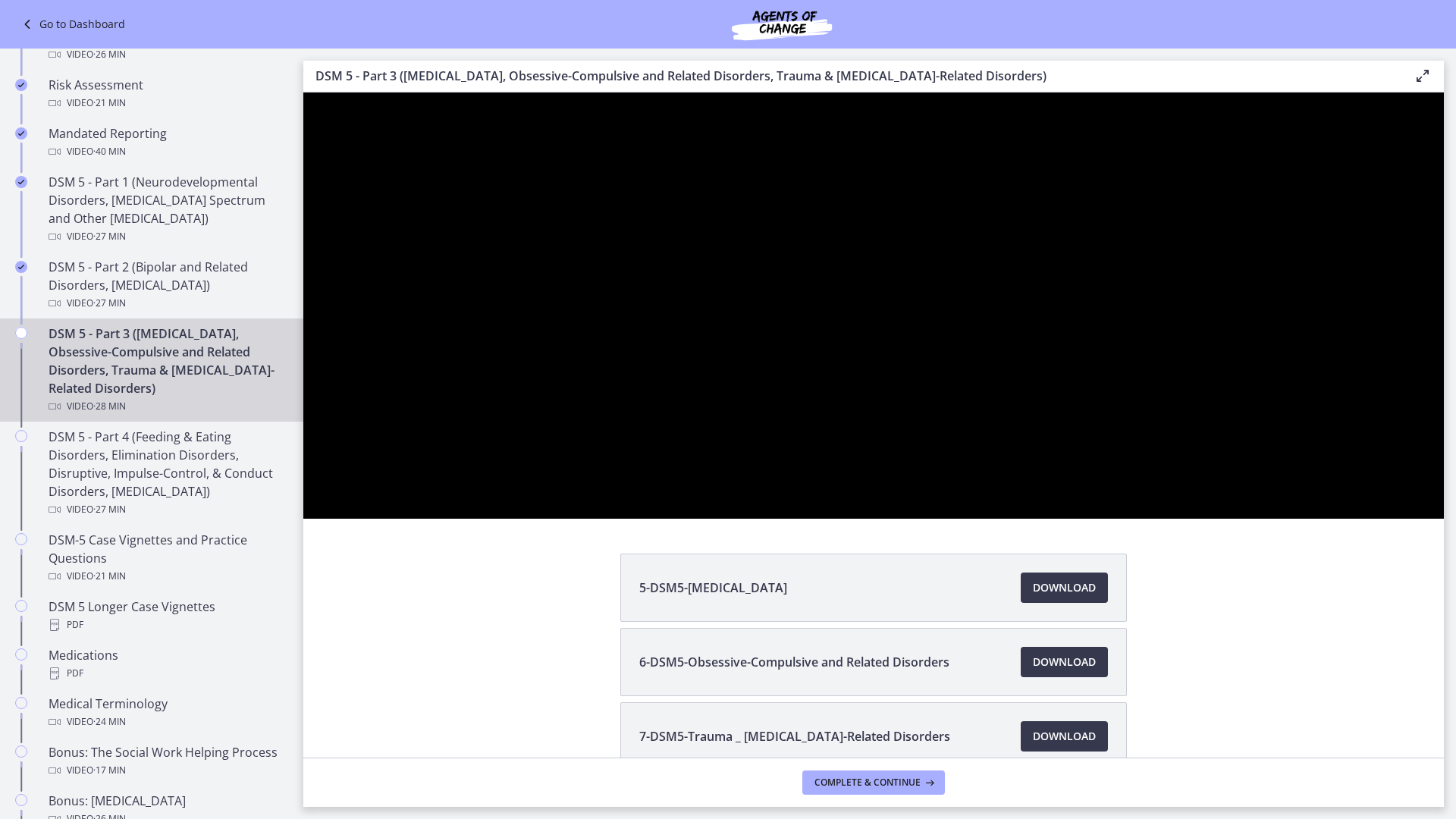
click at [970, 478] on div at bounding box center [873, 305] width 1140 height 426
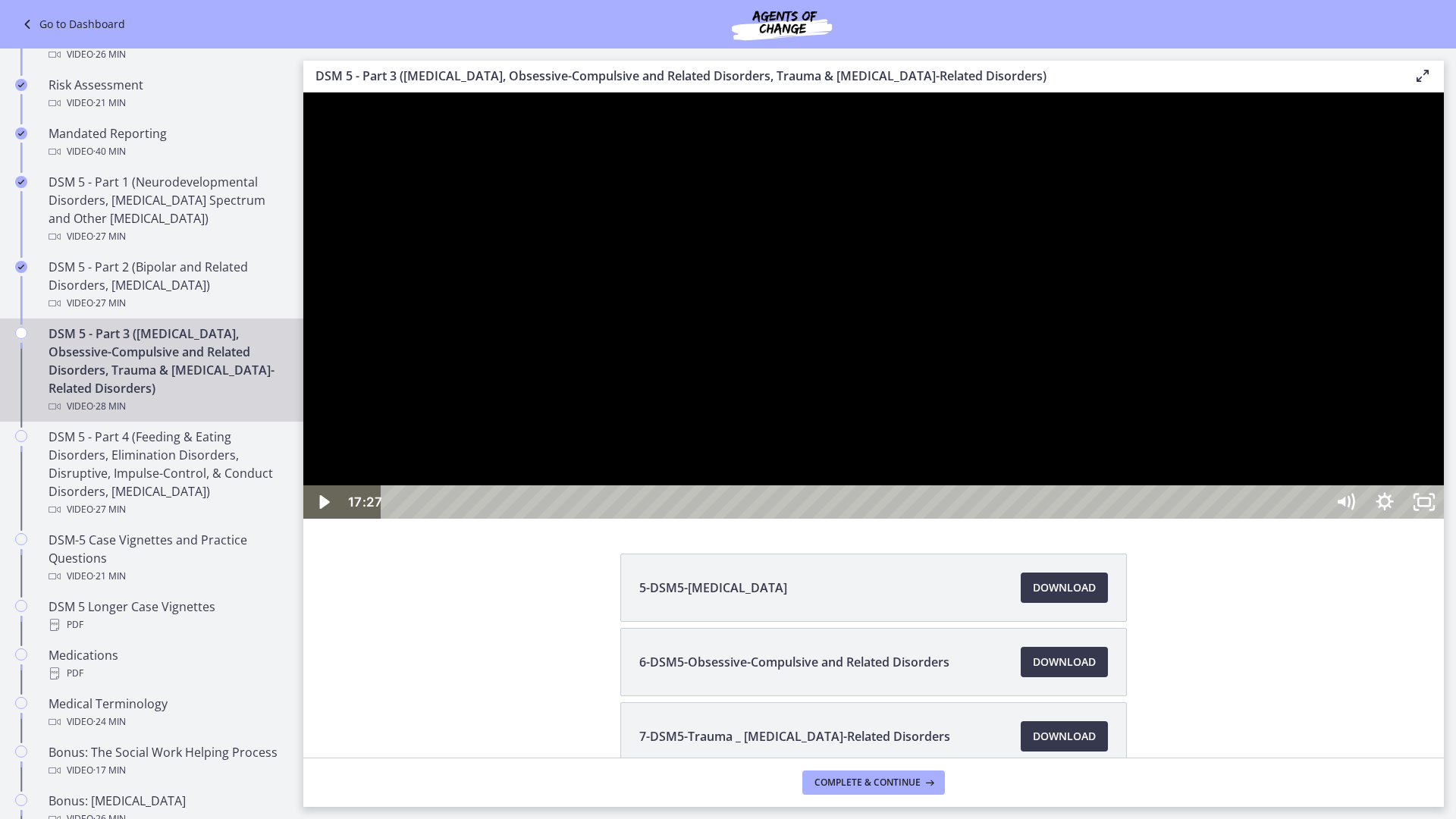
click at [970, 478] on div at bounding box center [873, 305] width 1140 height 426
click at [970, 478] on div "20:01" at bounding box center [855, 502] width 920 height 34
click at [970, 478] on div "20:59" at bounding box center [855, 502] width 920 height 34
click at [970, 478] on div "20:41" at bounding box center [855, 502] width 920 height 34
click at [970, 478] on div at bounding box center [873, 305] width 1140 height 426
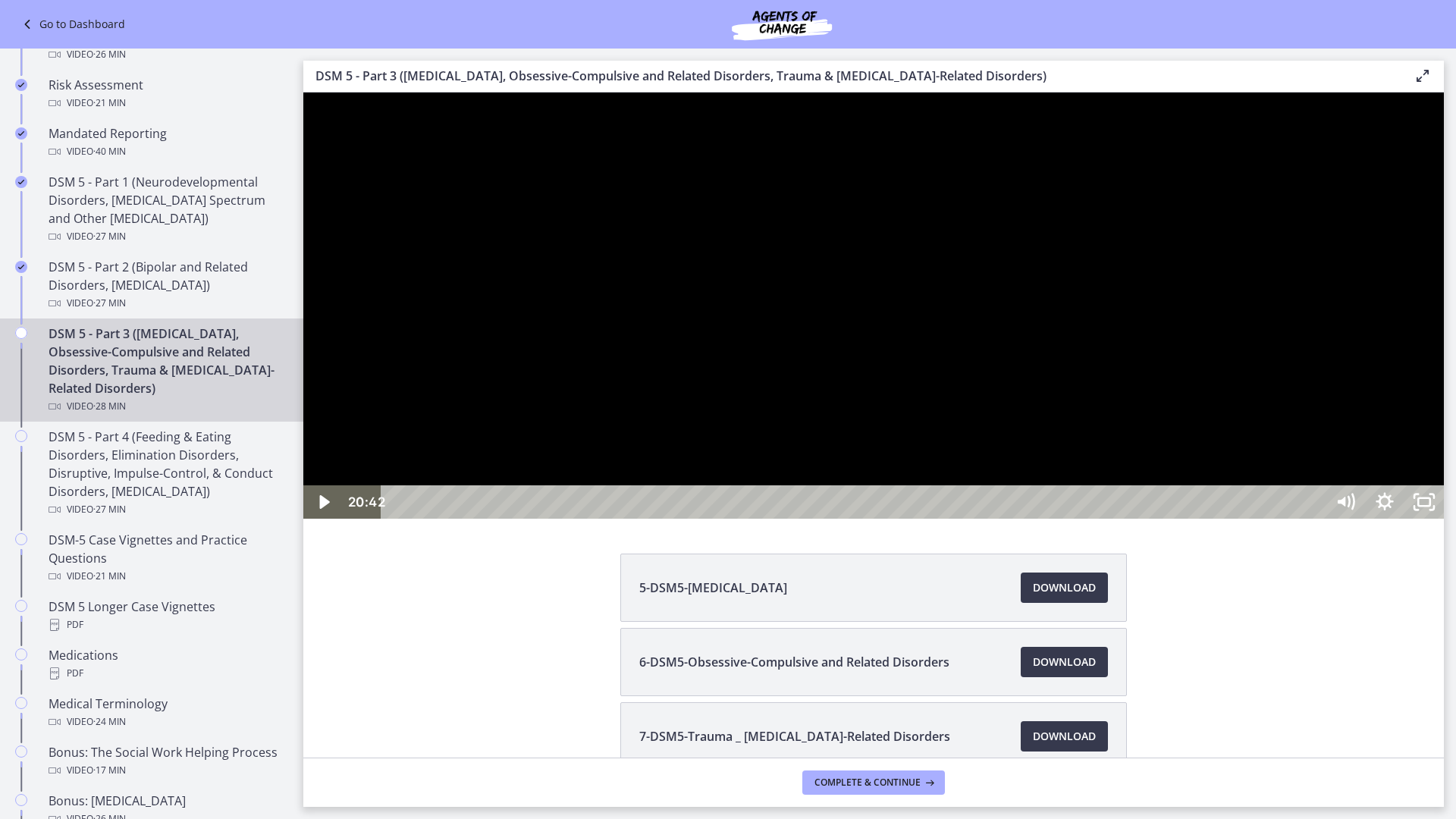
click at [970, 478] on div at bounding box center [873, 305] width 1140 height 426
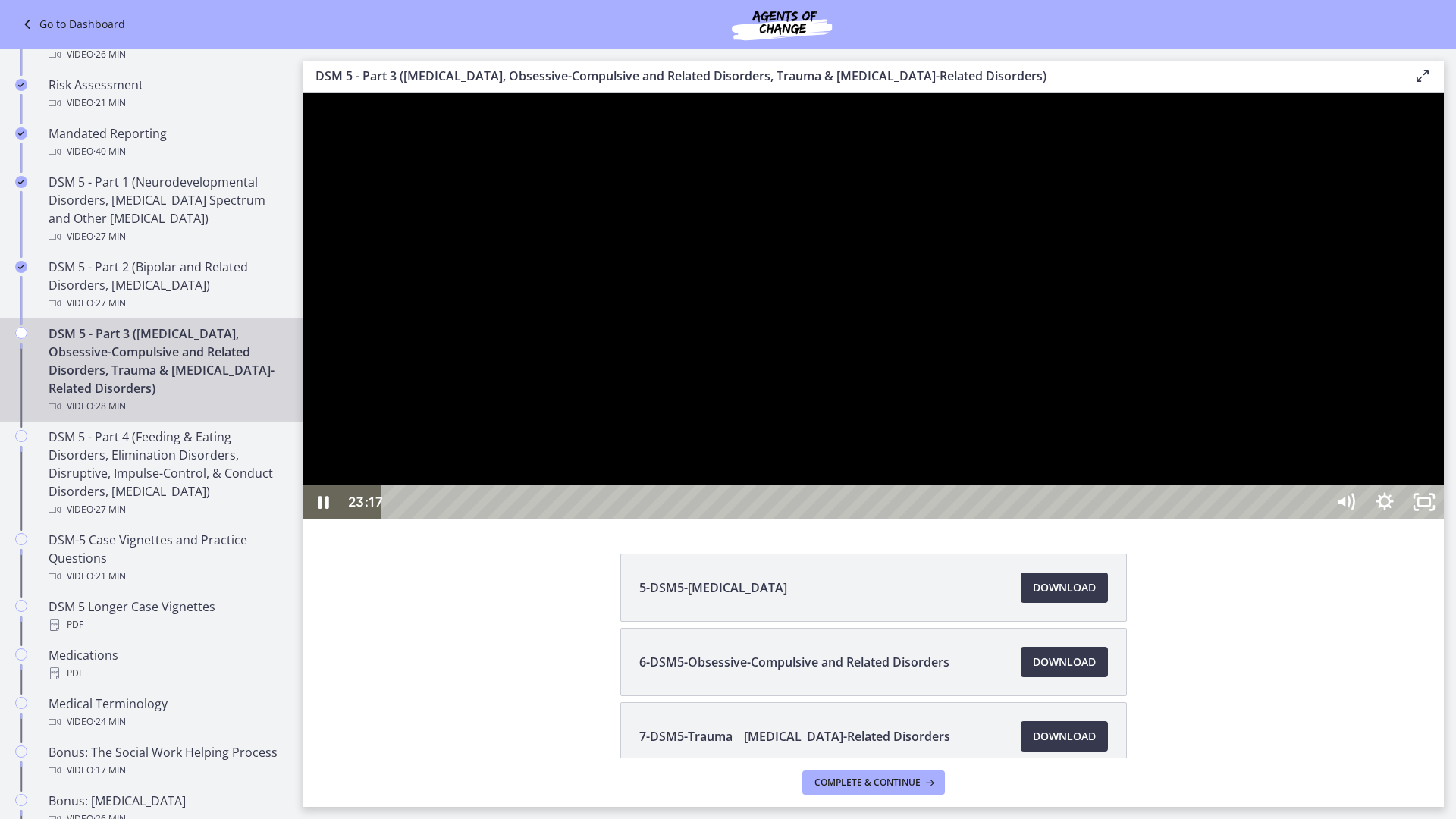
click at [970, 478] on div at bounding box center [873, 305] width 1140 height 426
click at [944, 478] on div at bounding box center [873, 305] width 1140 height 426
click at [970, 478] on div at bounding box center [873, 305] width 1140 height 426
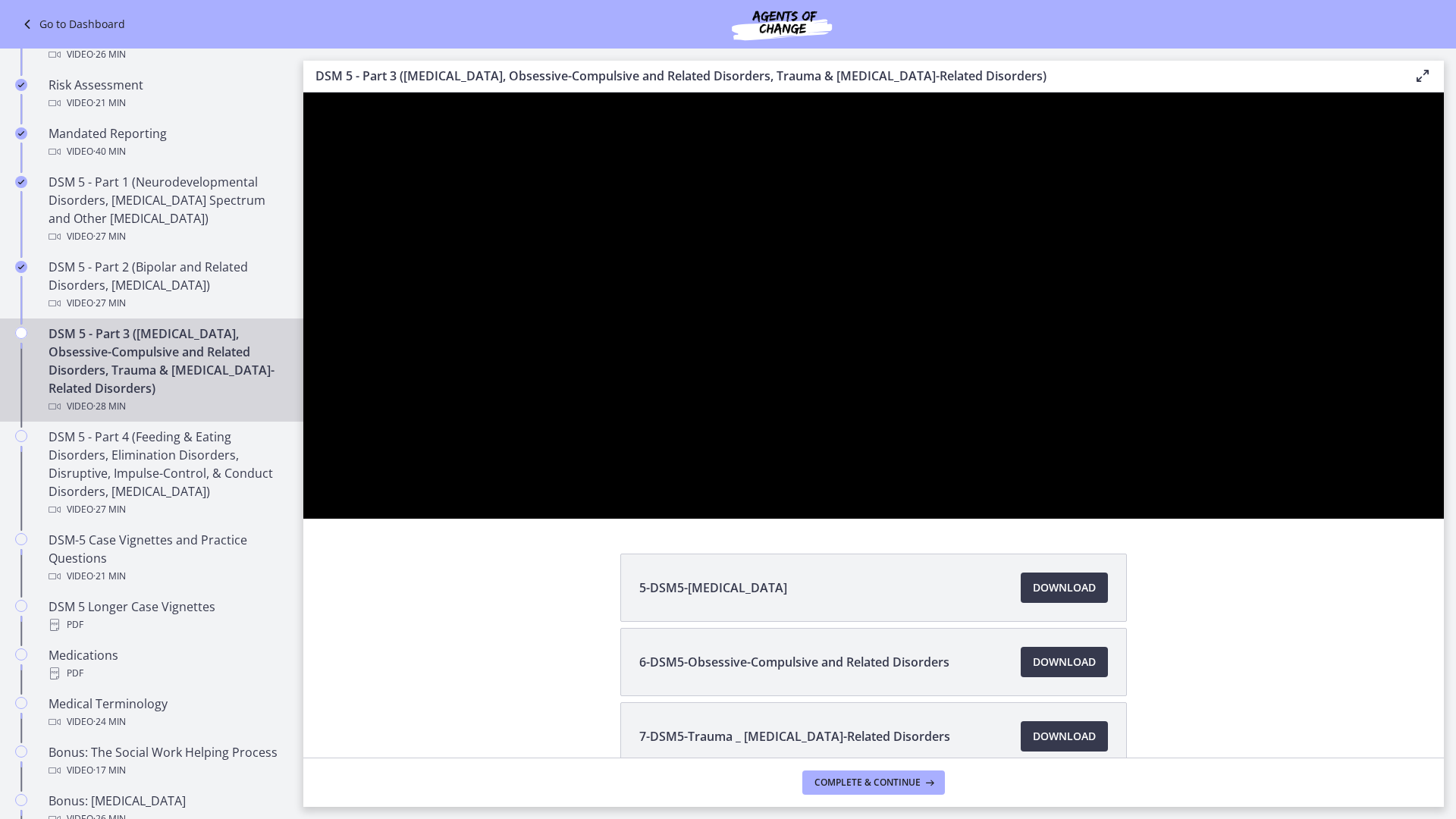
click at [970, 478] on div at bounding box center [873, 305] width 1140 height 426
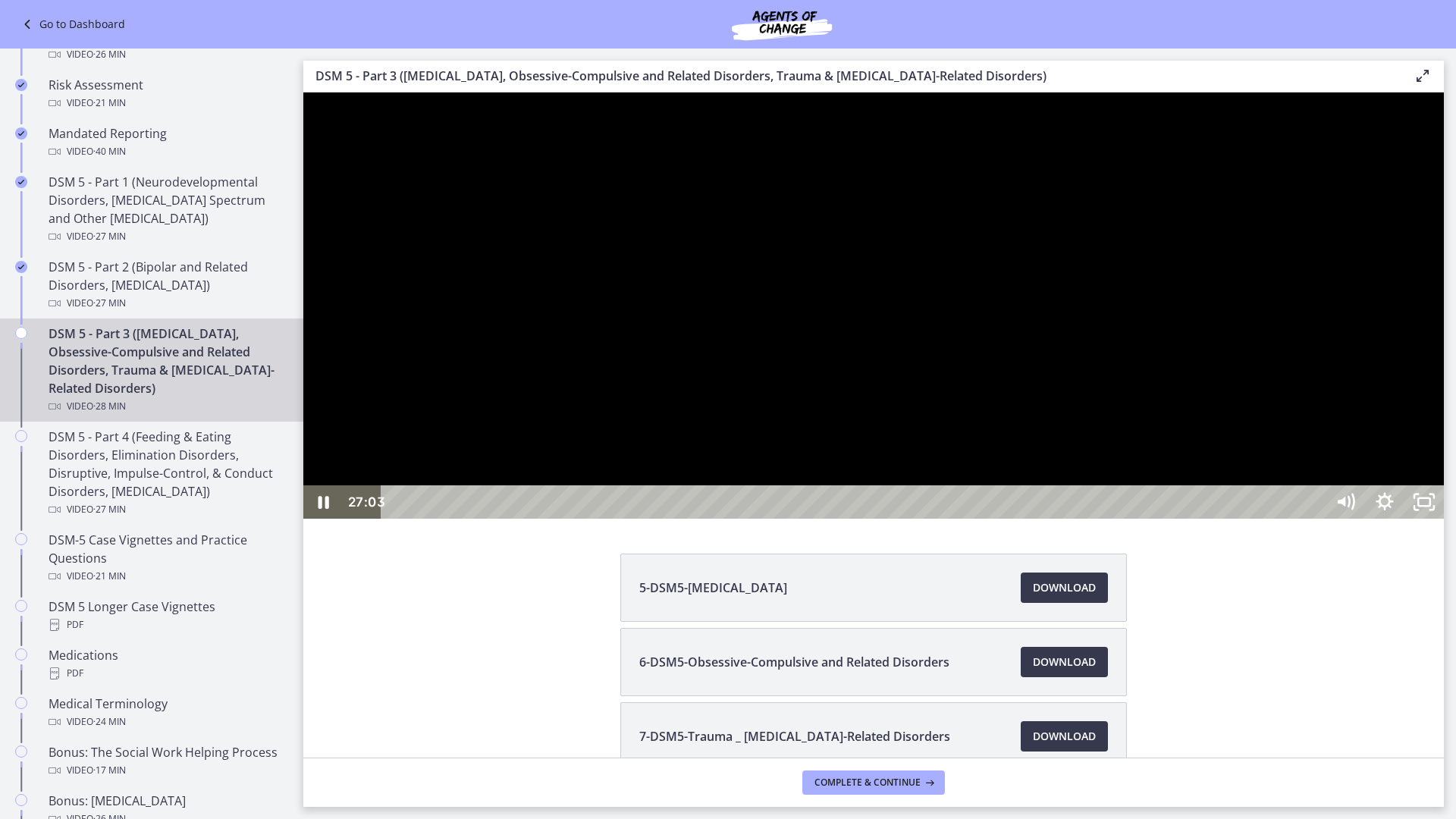
click at [970, 478] on div "27:18" at bounding box center [855, 502] width 920 height 34
click at [970, 478] on div "27:36" at bounding box center [855, 502] width 920 height 34
click at [970, 478] on div "27:50" at bounding box center [855, 502] width 920 height 34
click at [970, 478] on div at bounding box center [873, 305] width 1140 height 426
click at [970, 478] on rect "Unfullscreen" at bounding box center [1424, 502] width 12 height 8
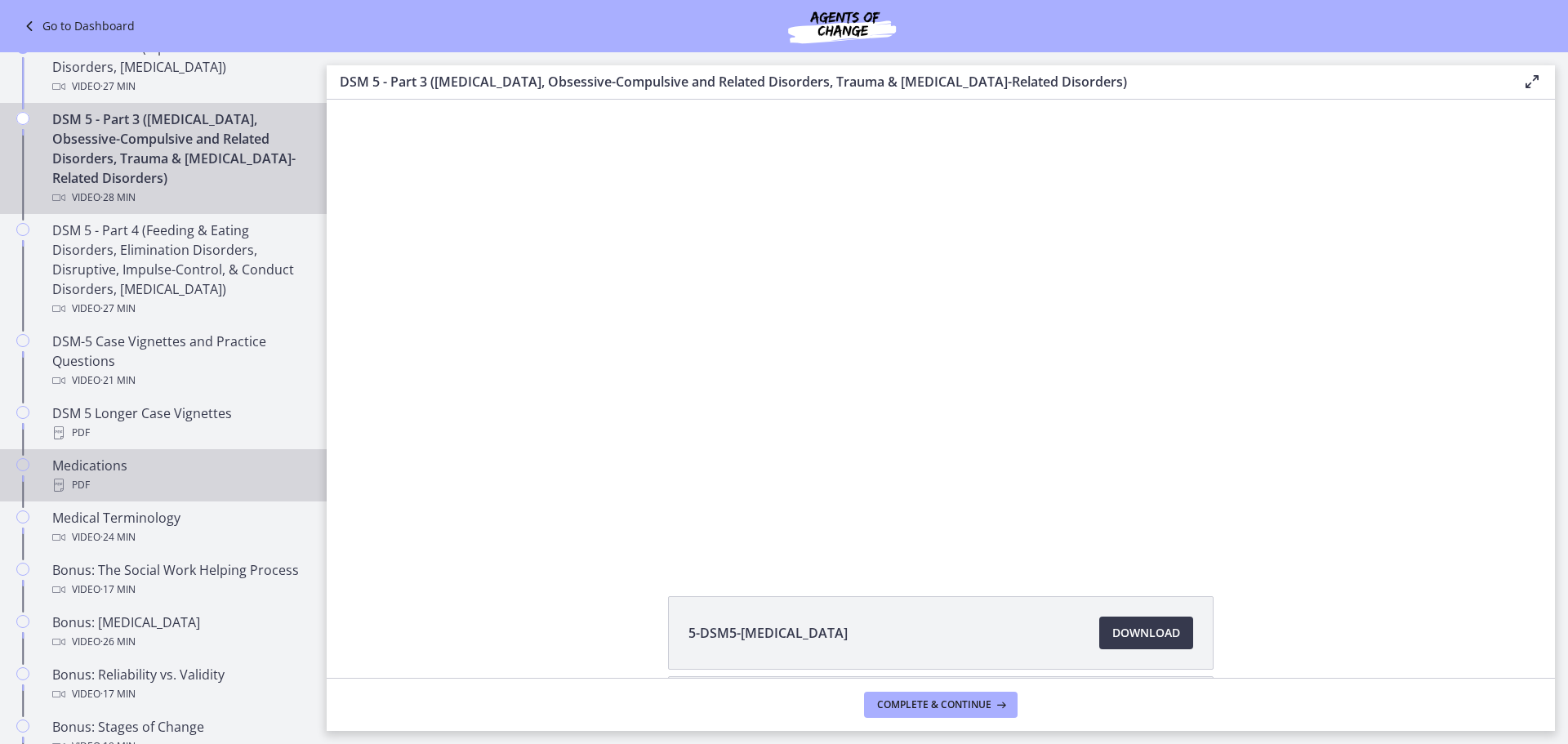
scroll to position [843, 0]
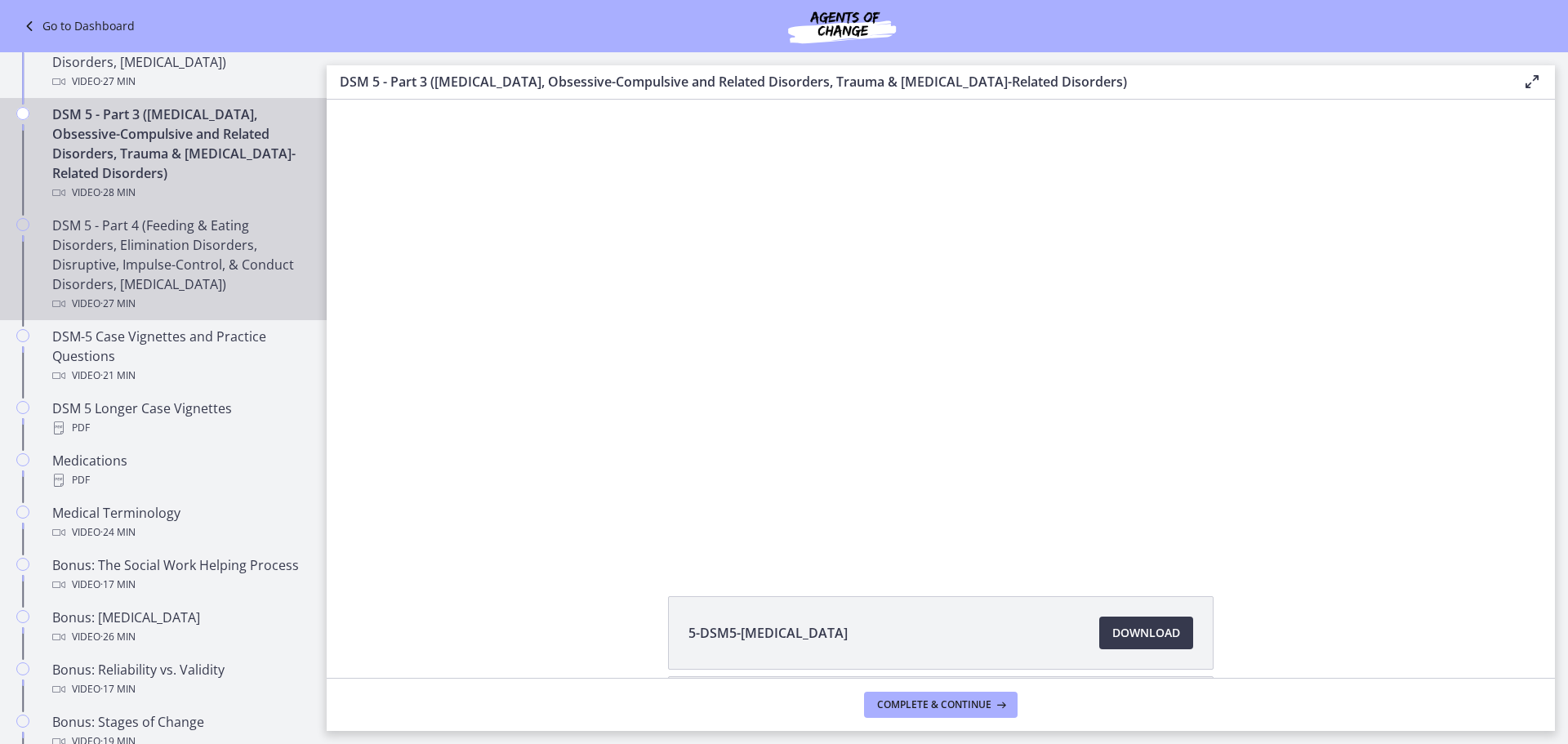
click at [243, 254] on div "DSM 5 - Part 4 (Feeding & Eating Disorders, Elimination Disorders, Disruptive, …" at bounding box center [180, 264] width 255 height 98
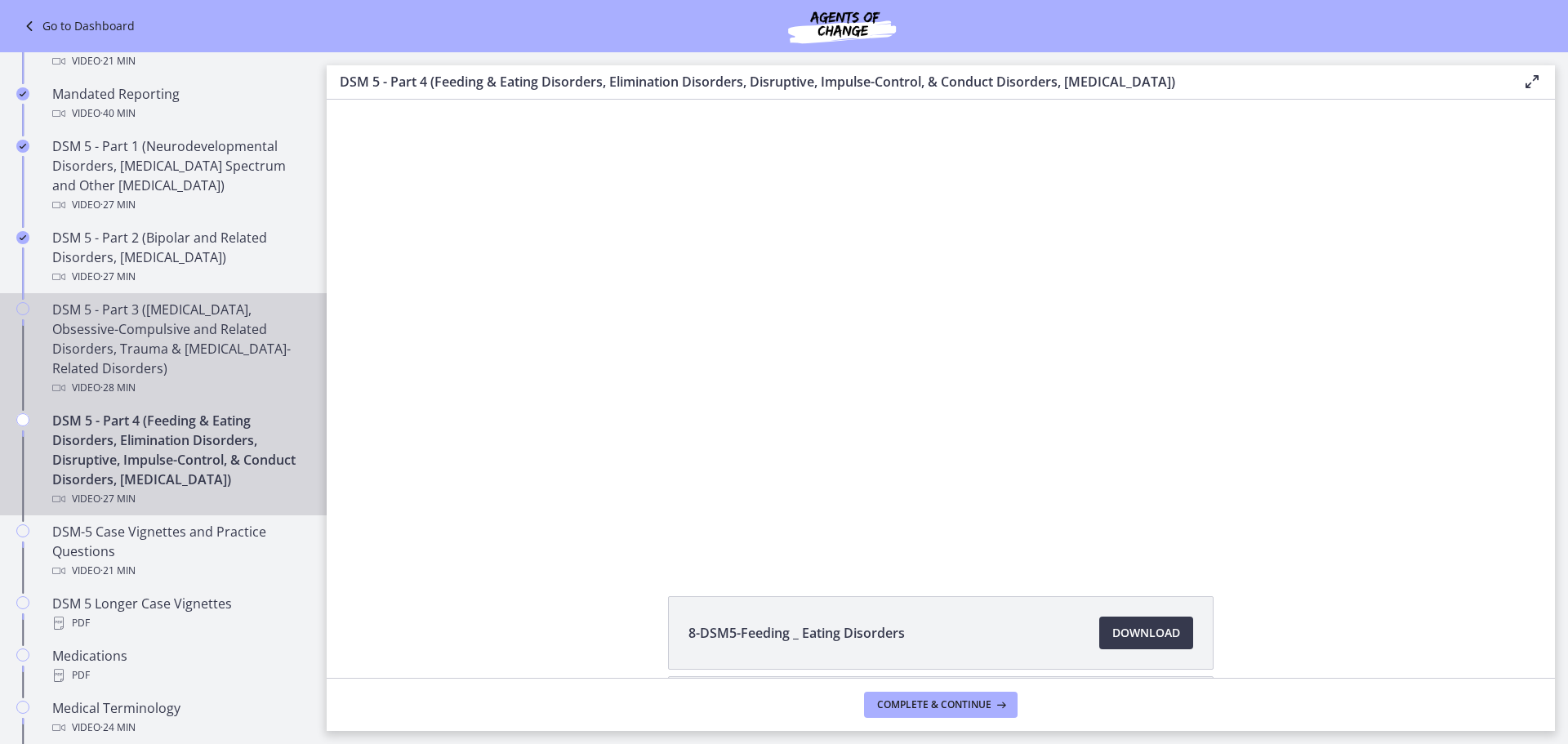
scroll to position [627, 0]
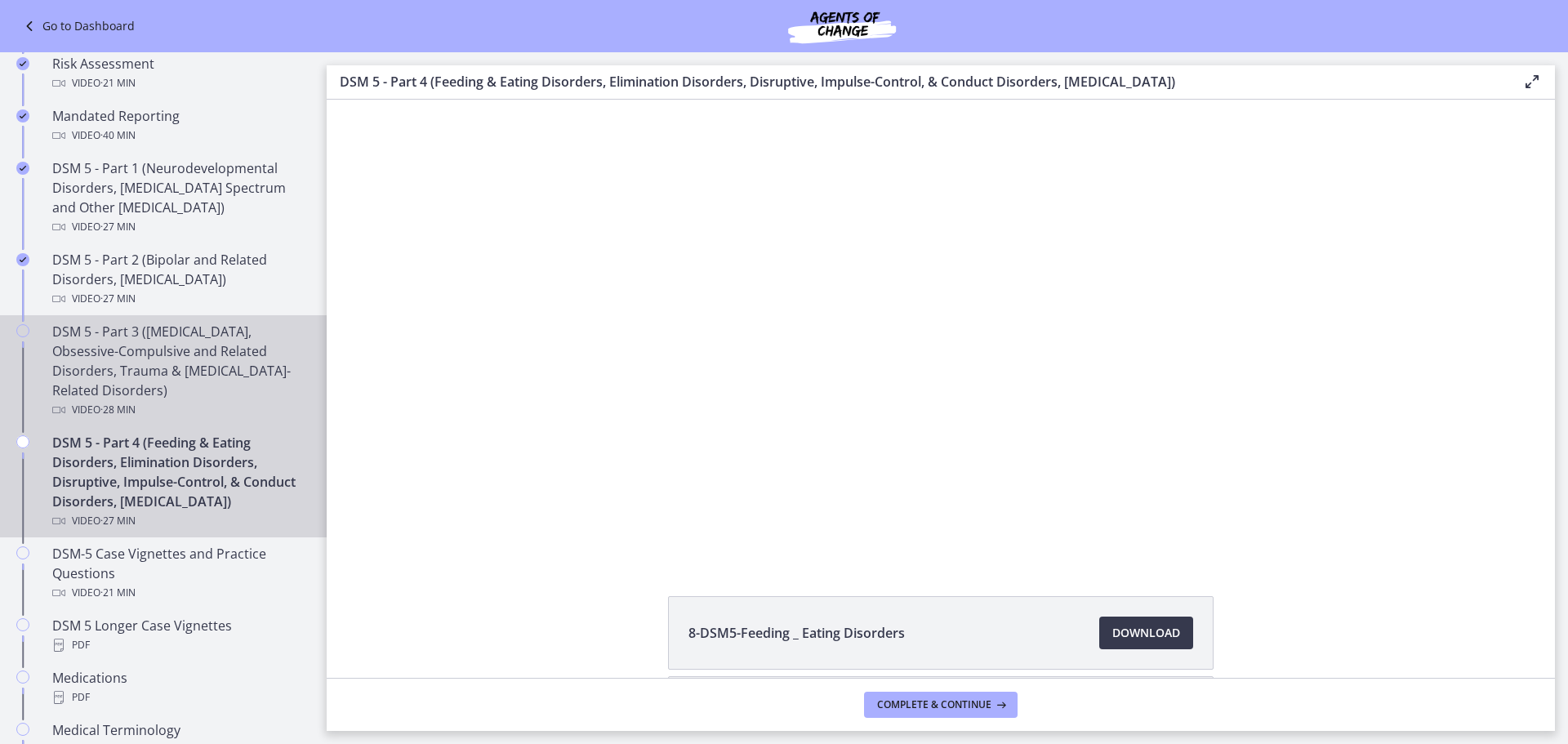
click at [189, 377] on div "DSM 5 - Part 3 ([MEDICAL_DATA], Obsessive-Compulsive and Related Disorders, Tra…" at bounding box center [180, 371] width 255 height 98
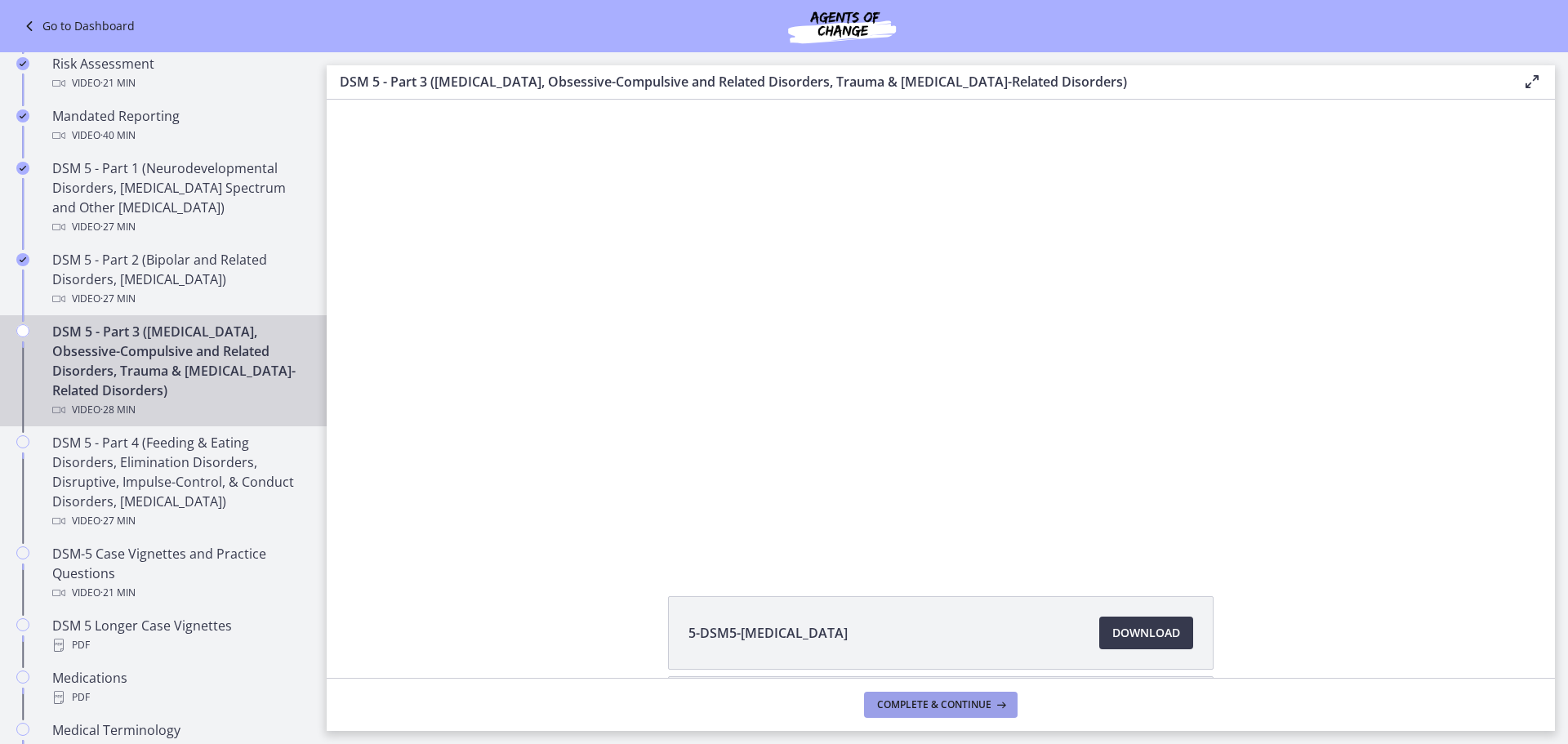
click at [928, 514] on span "Complete & continue" at bounding box center [934, 705] width 114 height 13
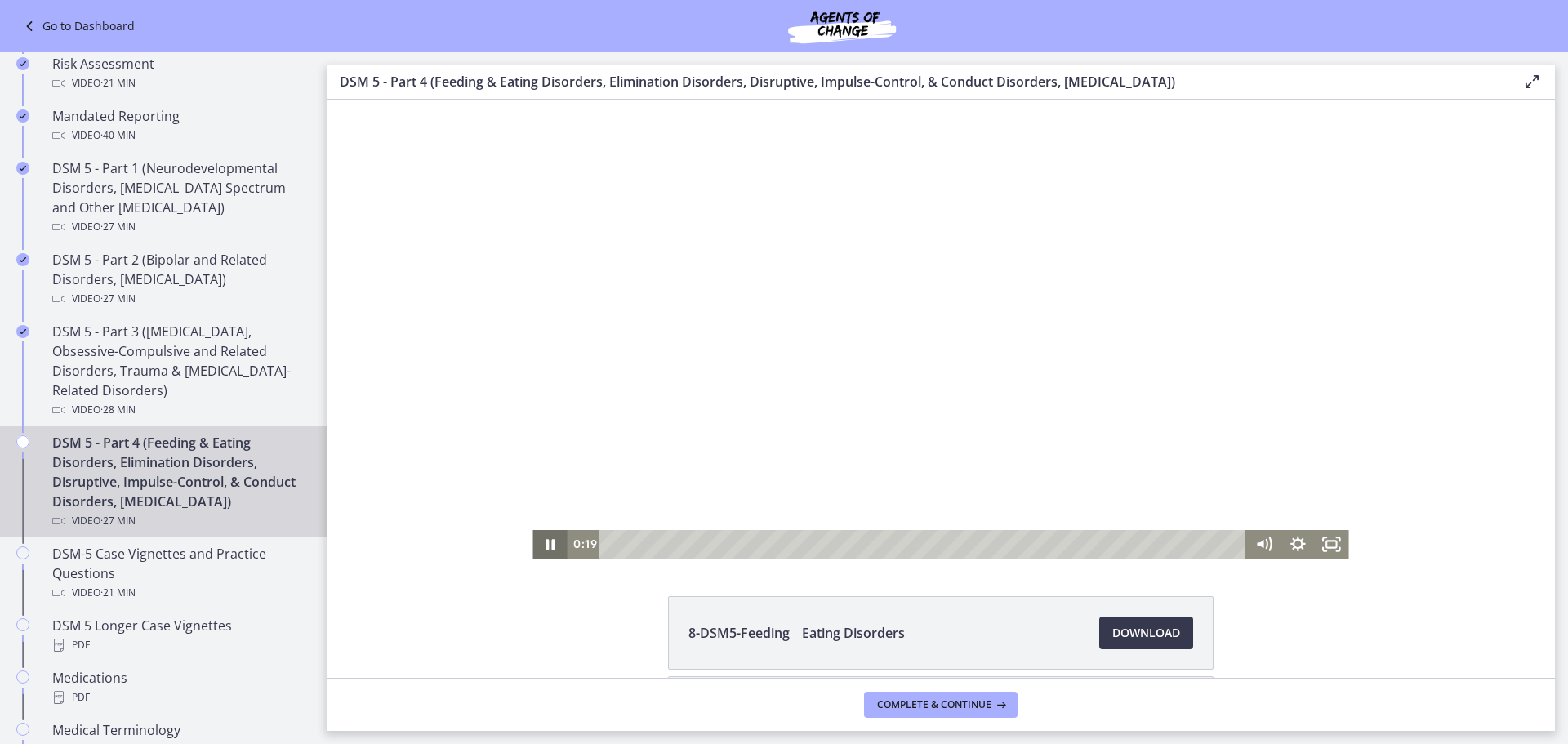
click at [548, 514] on icon "Pause" at bounding box center [550, 544] width 9 height 11
drag, startPoint x: 1321, startPoint y: 542, endPoint x: 1648, endPoint y: 741, distance: 382.8
click at [1044, 514] on icon "Fullscreen" at bounding box center [1331, 544] width 34 height 29
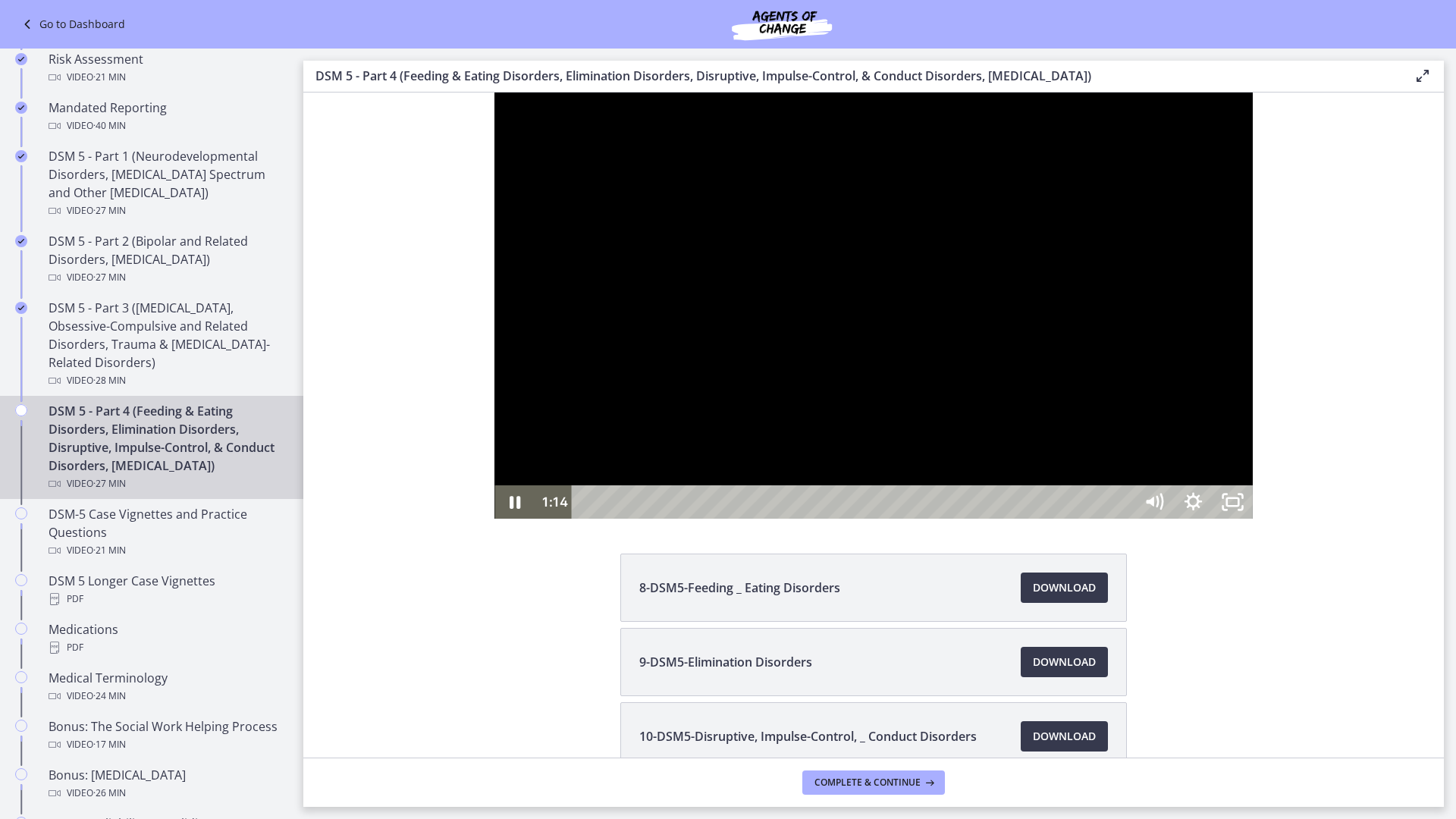
click at [1252, 519] on div at bounding box center [873, 305] width 757 height 426
click at [1155, 519] on div at bounding box center [873, 305] width 757 height 426
click at [1020, 519] on div at bounding box center [873, 305] width 757 height 426
click at [1252, 461] on div at bounding box center [873, 305] width 757 height 426
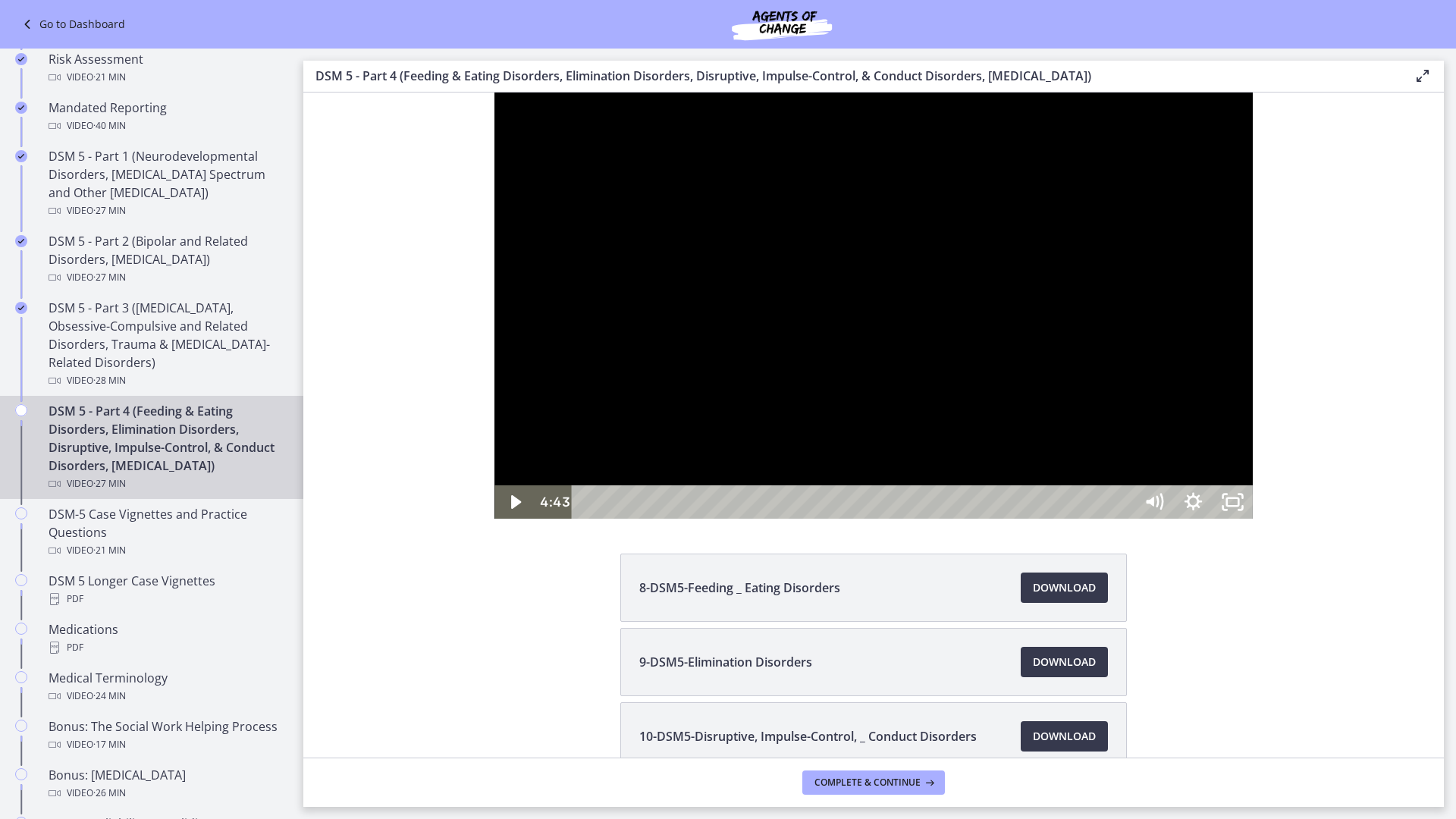
click at [1039, 519] on div at bounding box center [873, 305] width 757 height 426
click at [1252, 519] on div at bounding box center [873, 305] width 757 height 426
click at [872, 519] on div at bounding box center [873, 305] width 757 height 426
click at [763, 519] on div "7:59" at bounding box center [855, 502] width 538 height 34
click at [799, 519] on div "8:46" at bounding box center [855, 502] width 538 height 34
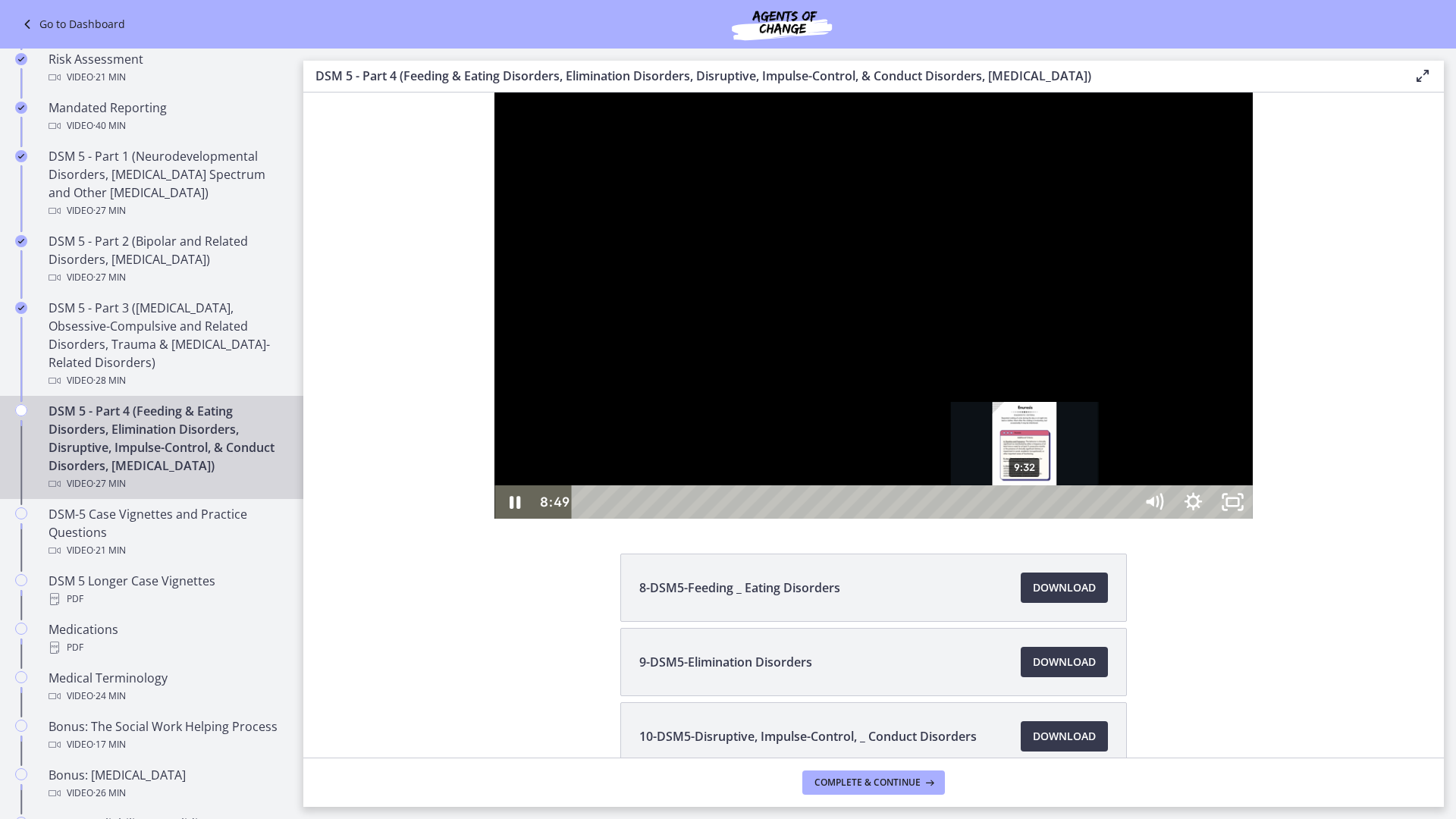
click at [834, 519] on div "9:32" at bounding box center [855, 502] width 538 height 34
click at [816, 519] on div "9:08" at bounding box center [855, 502] width 538 height 34
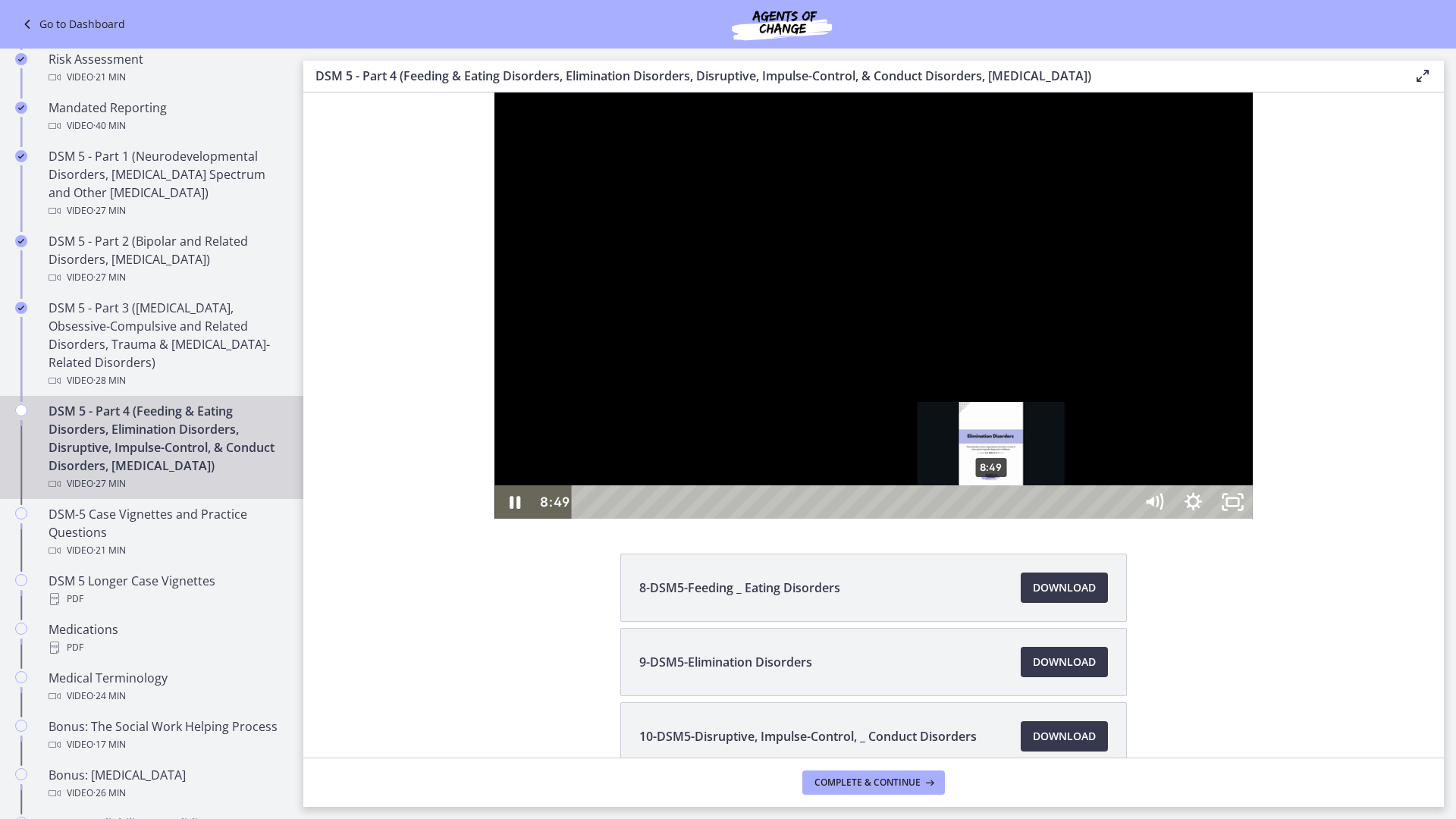
click at [801, 519] on div "8:49" at bounding box center [855, 502] width 538 height 34
click at [1252, 519] on div at bounding box center [873, 305] width 757 height 426
click at [1050, 519] on div at bounding box center [873, 305] width 757 height 426
click at [1124, 519] on div at bounding box center [873, 305] width 757 height 426
click at [1038, 519] on div at bounding box center [873, 305] width 757 height 426
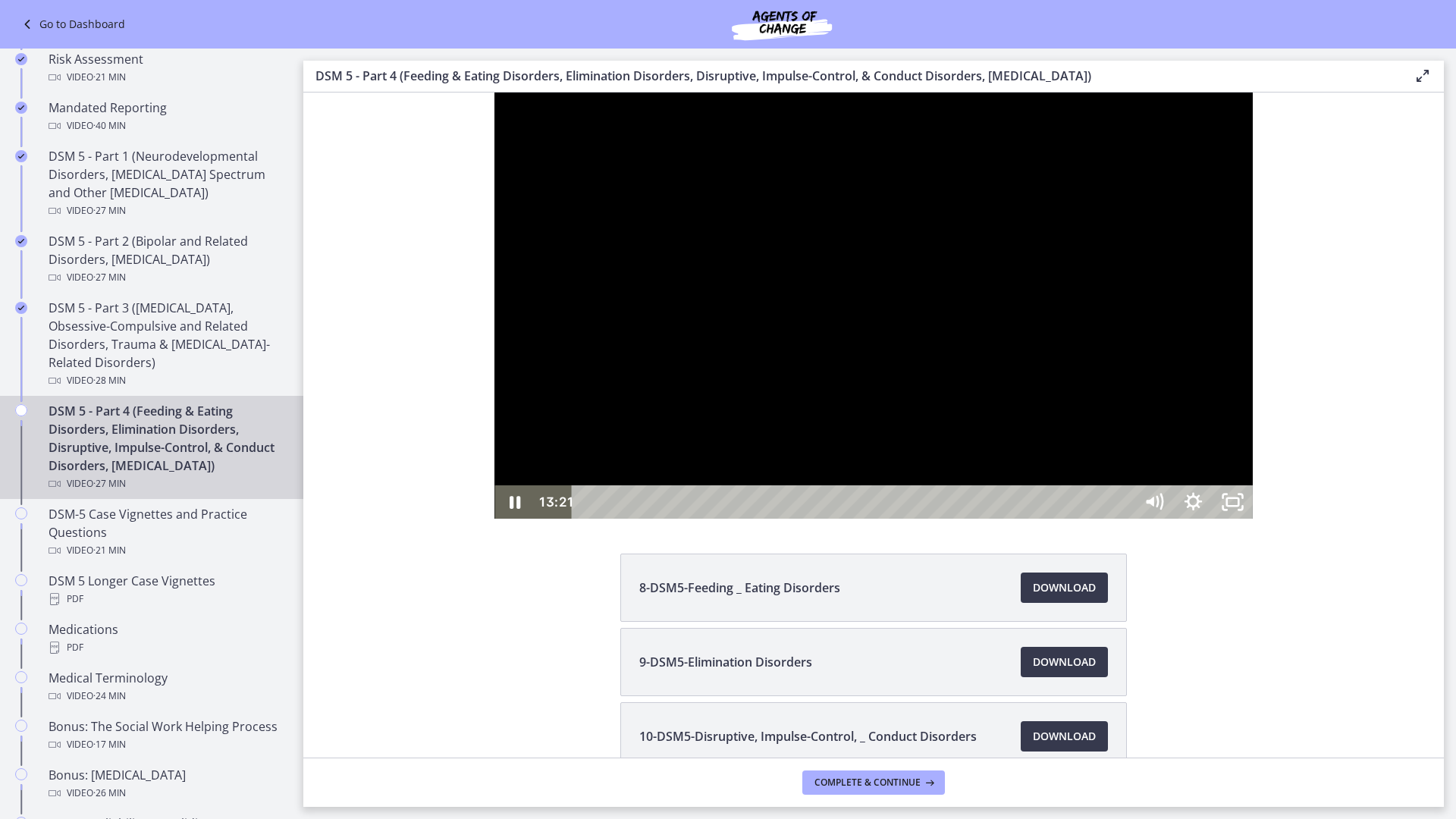
click at [1252, 519] on div at bounding box center [873, 305] width 757 height 426
click at [1124, 519] on div at bounding box center [873, 305] width 757 height 426
click at [1218, 519] on div at bounding box center [873, 305] width 757 height 426
click at [1080, 519] on div at bounding box center [873, 305] width 757 height 426
click at [1252, 519] on div at bounding box center [873, 305] width 757 height 426
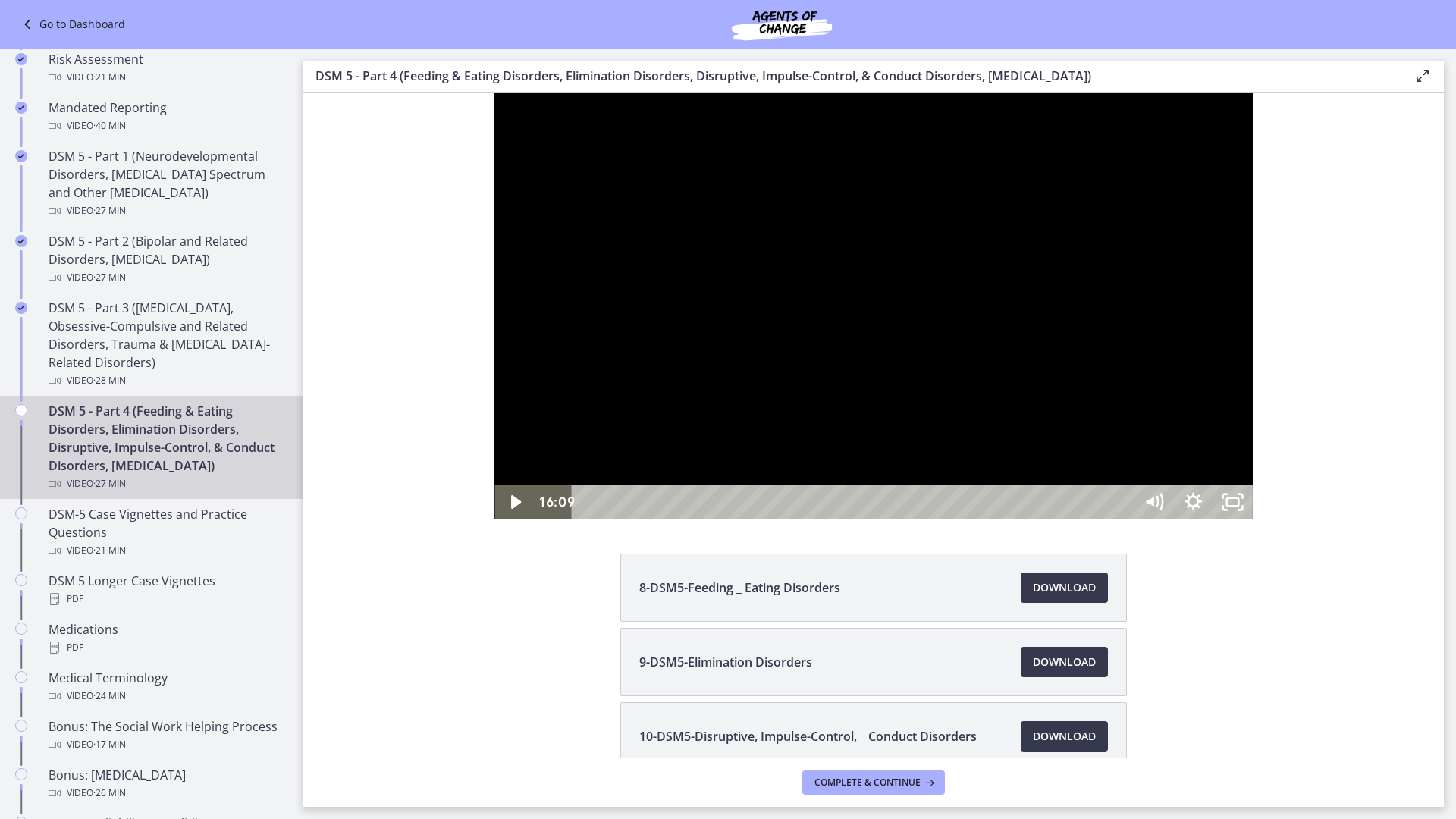
click at [1215, 465] on div at bounding box center [873, 305] width 757 height 426
click at [1252, 519] on div at bounding box center [873, 305] width 757 height 426
click at [971, 519] on div at bounding box center [873, 305] width 757 height 426
click at [1124, 519] on div "18:30" at bounding box center [855, 502] width 538 height 34
click at [1124, 519] on div "19:31" at bounding box center [855, 502] width 538 height 34
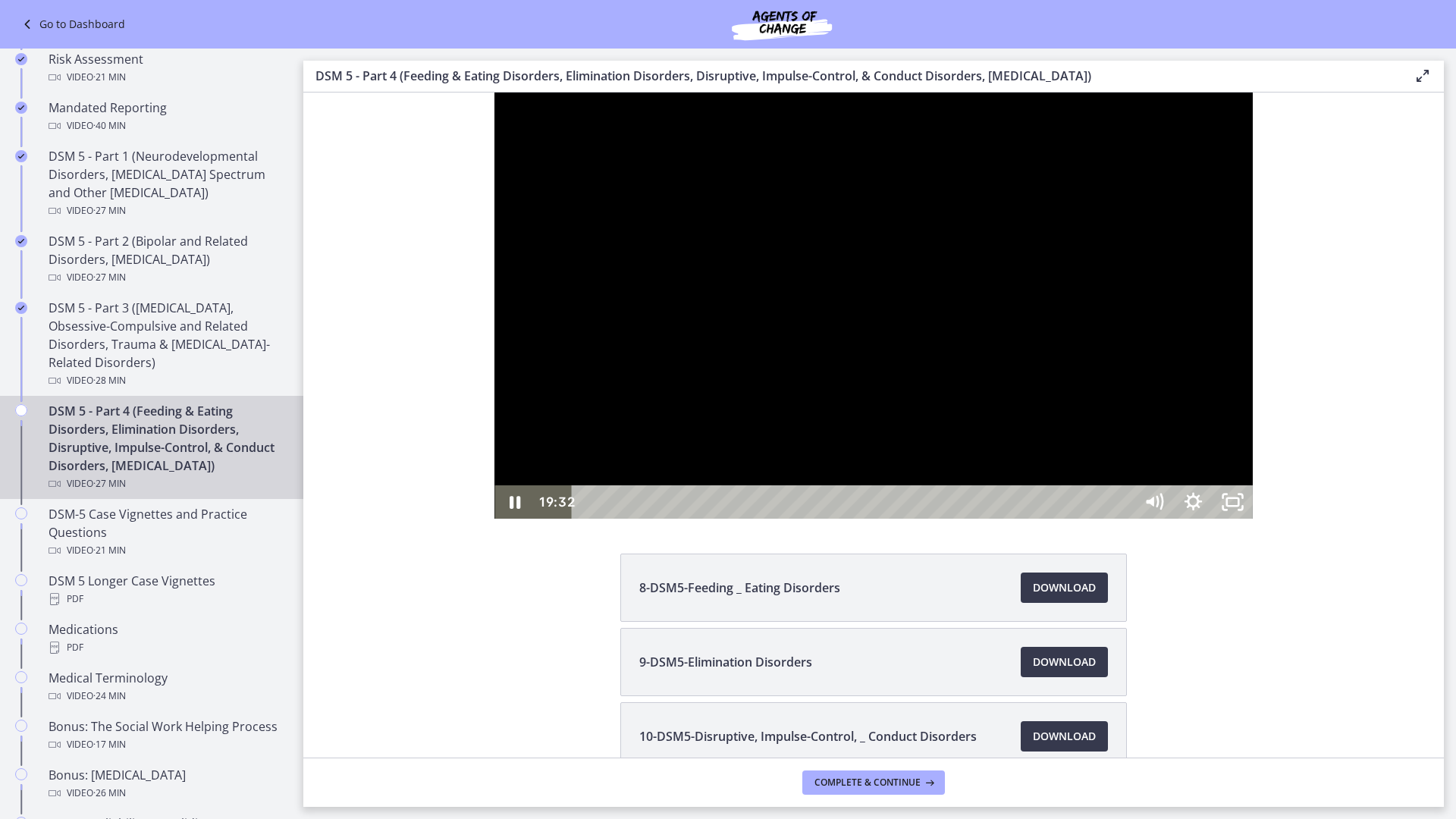
click at [1124, 519] on div "20:03" at bounding box center [855, 502] width 538 height 34
click at [1252, 519] on div at bounding box center [873, 305] width 757 height 426
click at [1081, 519] on div at bounding box center [873, 305] width 757 height 426
click at [1124, 519] on div "20:01" at bounding box center [855, 502] width 538 height 34
click at [1124, 519] on div "19:40" at bounding box center [855, 502] width 538 height 34
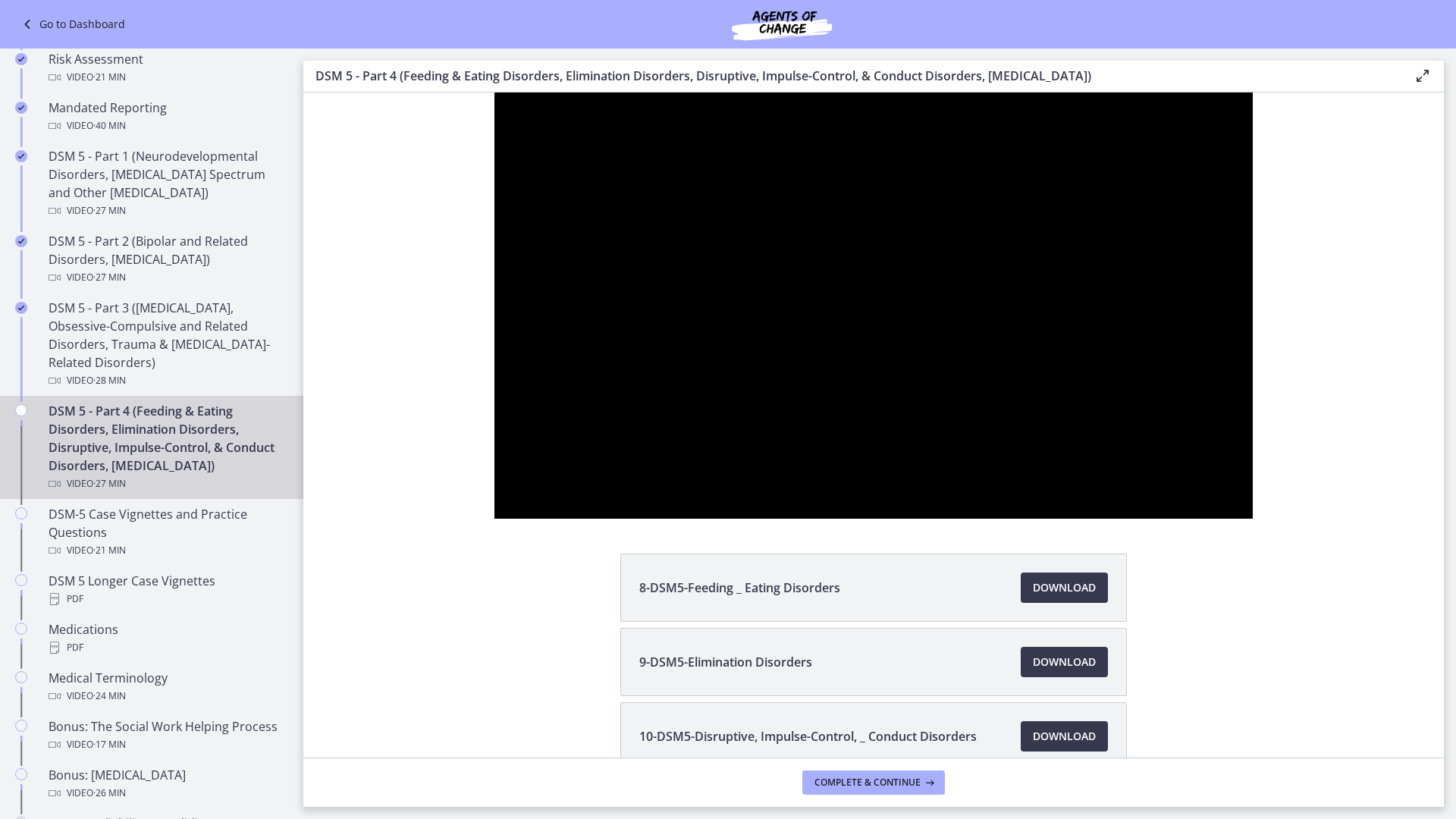
click at [1194, 519] on div at bounding box center [873, 305] width 757 height 426
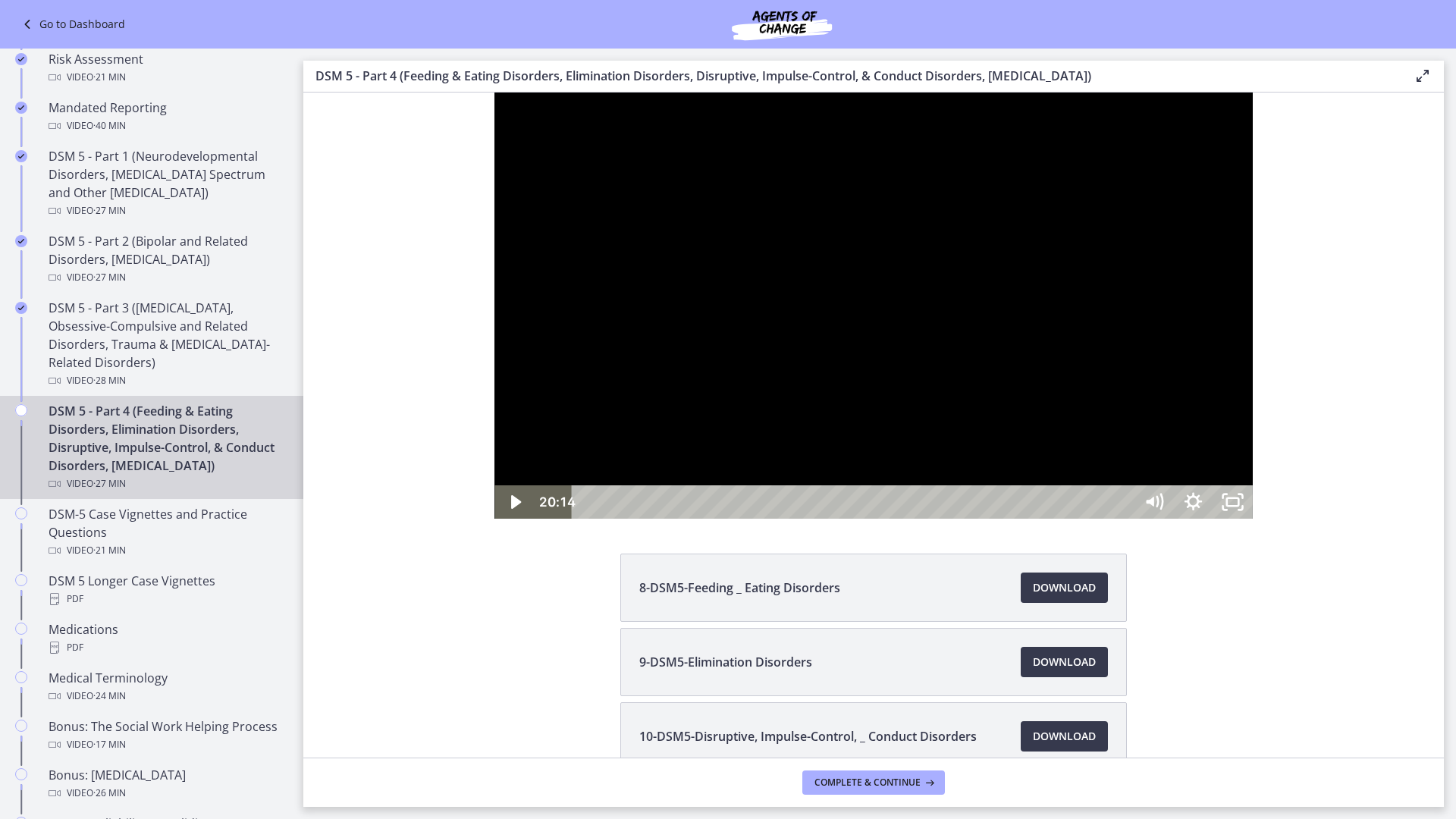
click at [1034, 519] on div at bounding box center [873, 305] width 757 height 426
click at [1252, 503] on div at bounding box center [873, 305] width 757 height 426
click at [1256, 523] on icon "Unfullscreen" at bounding box center [1232, 503] width 47 height 41
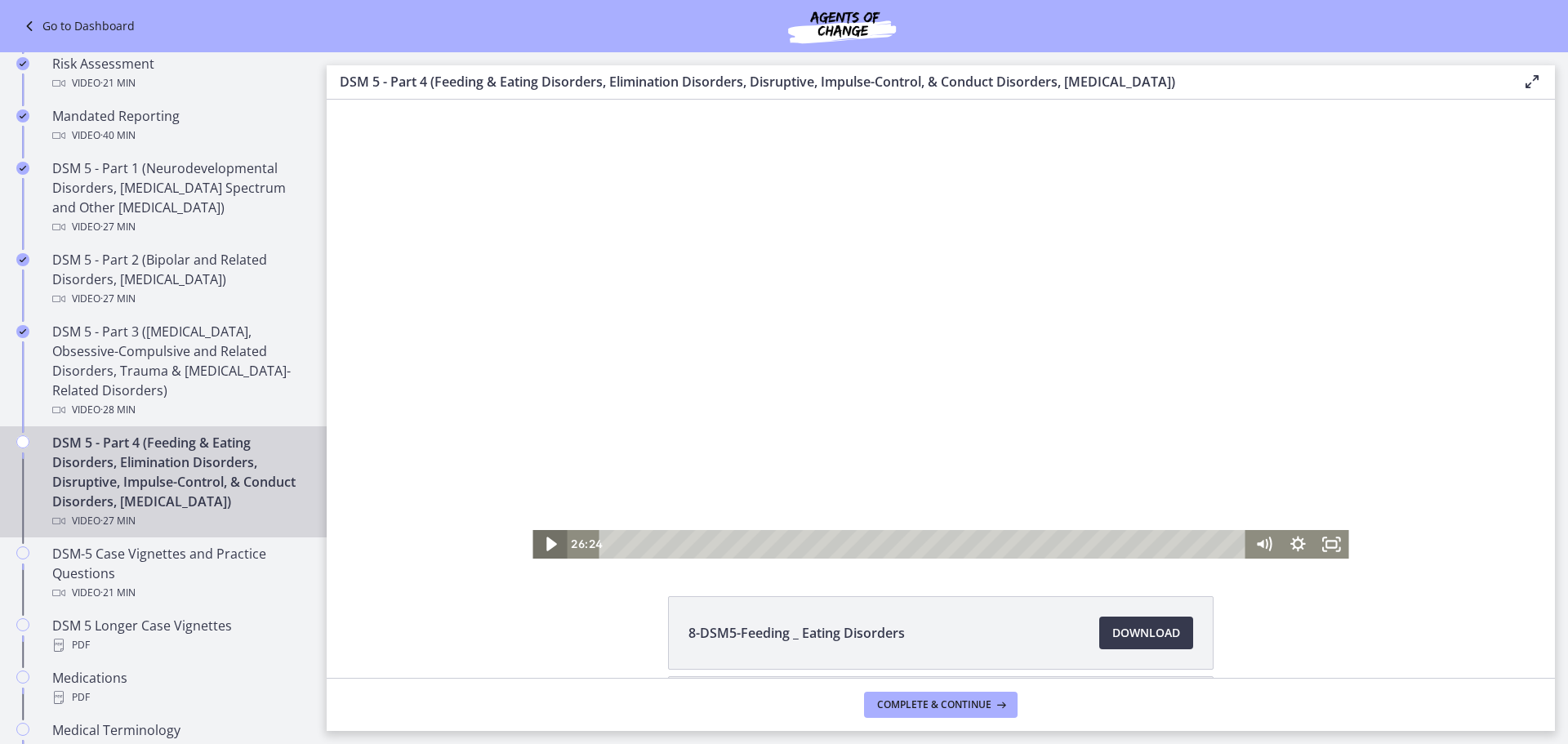
click at [539, 549] on icon "Play Video" at bounding box center [551, 544] width 41 height 34
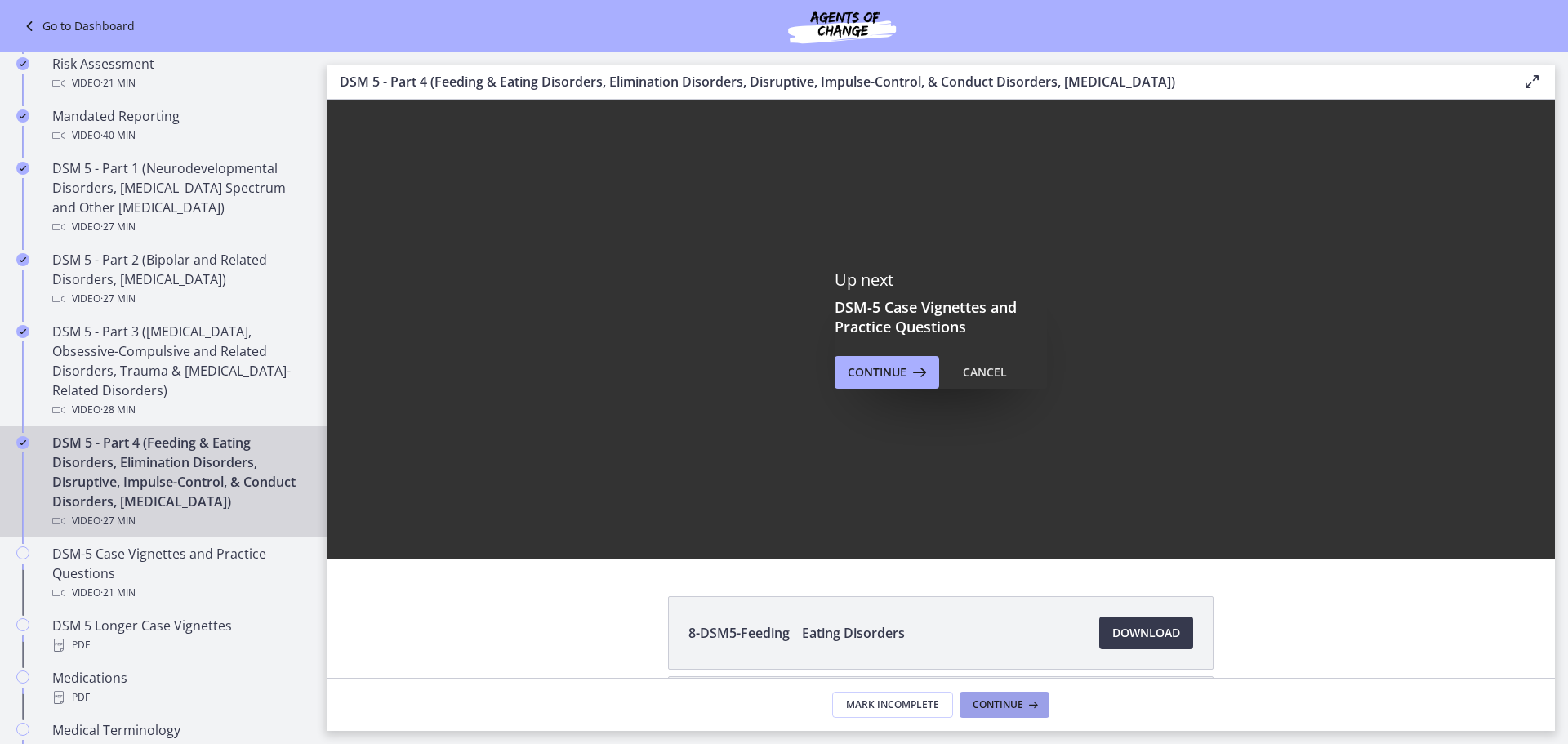
click at [987, 705] on span "Continue" at bounding box center [998, 705] width 50 height 13
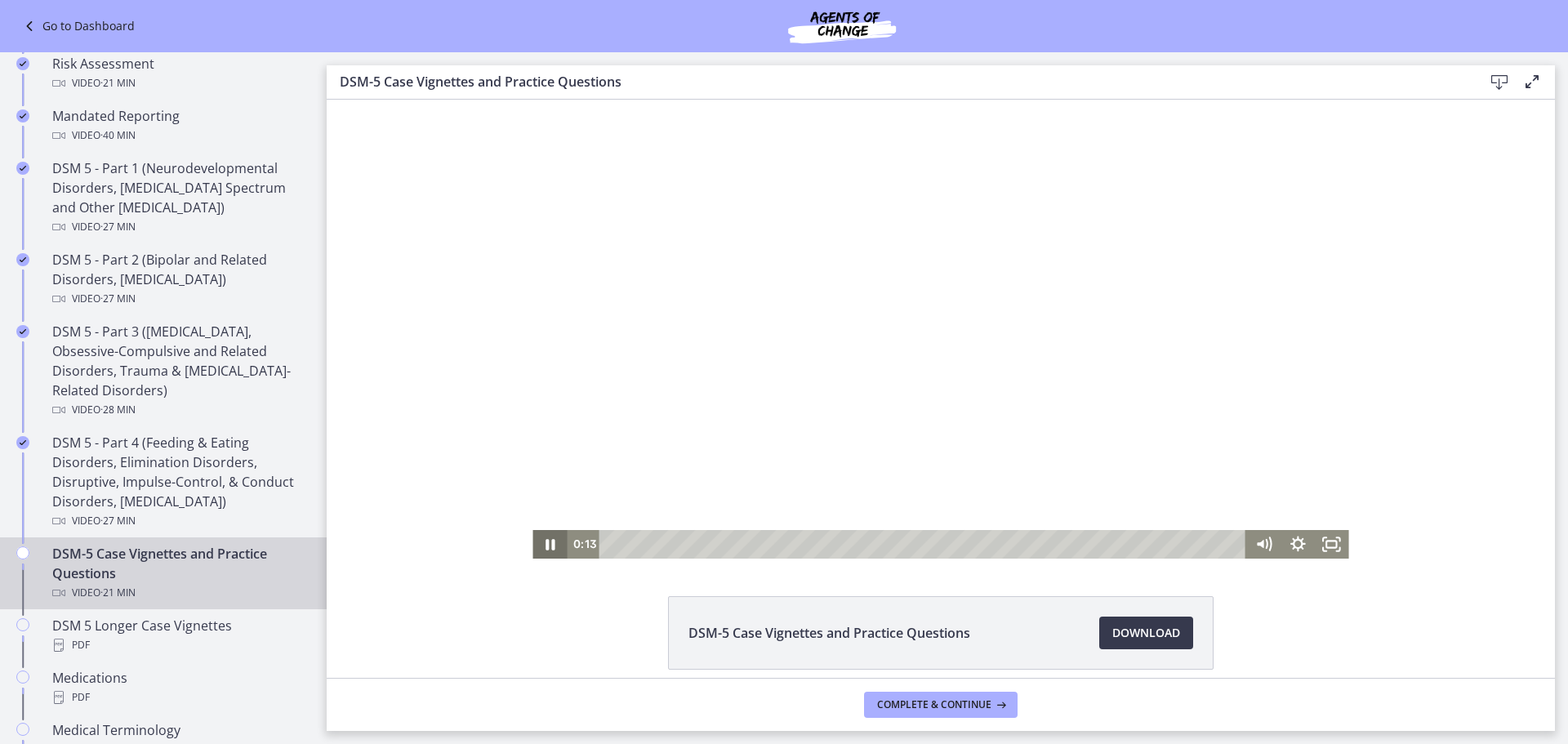
click at [544, 544] on icon "Pause" at bounding box center [550, 544] width 34 height 29
